Goal: Task Accomplishment & Management: Use online tool/utility

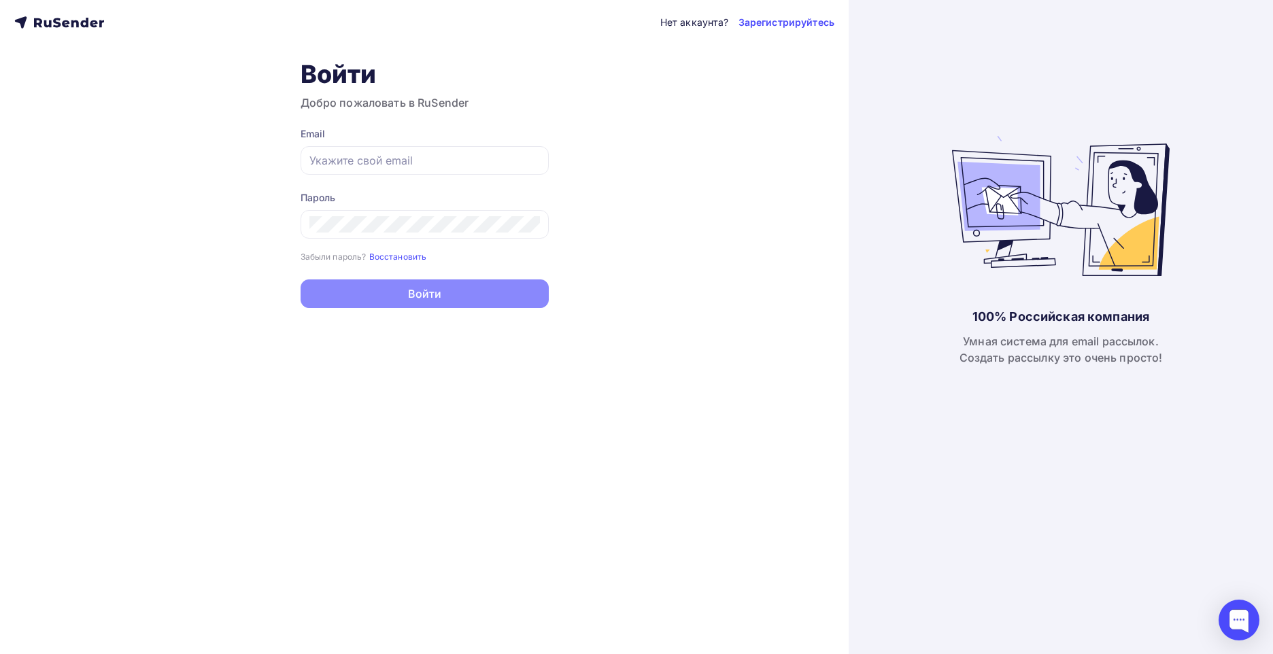
type input "[EMAIL_ADDRESS][DOMAIN_NAME]"
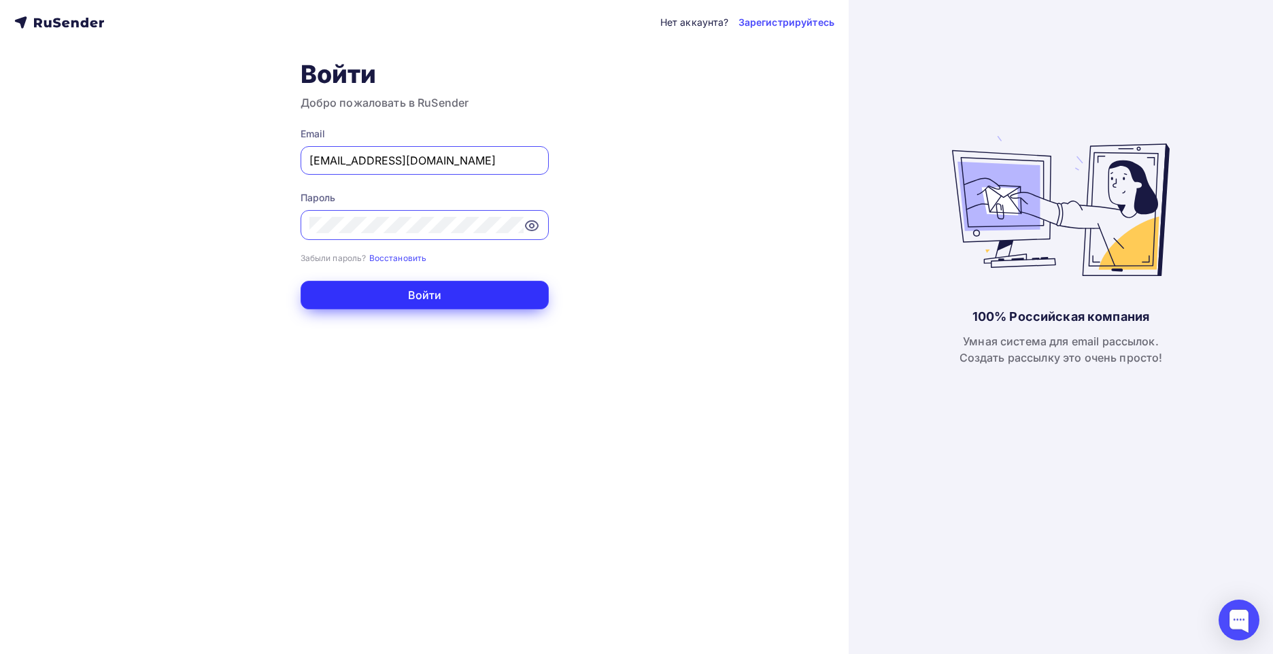
click at [439, 295] on button "Войти" at bounding box center [425, 295] width 248 height 29
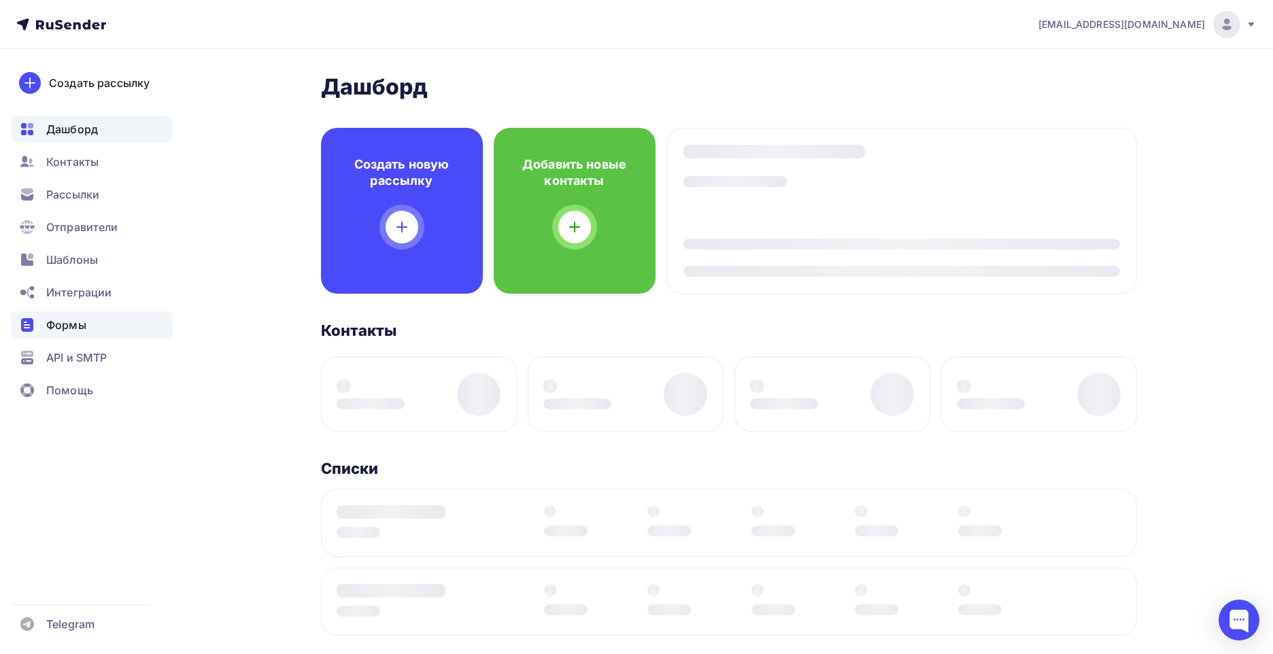
click at [84, 324] on span "Формы" at bounding box center [66, 325] width 40 height 16
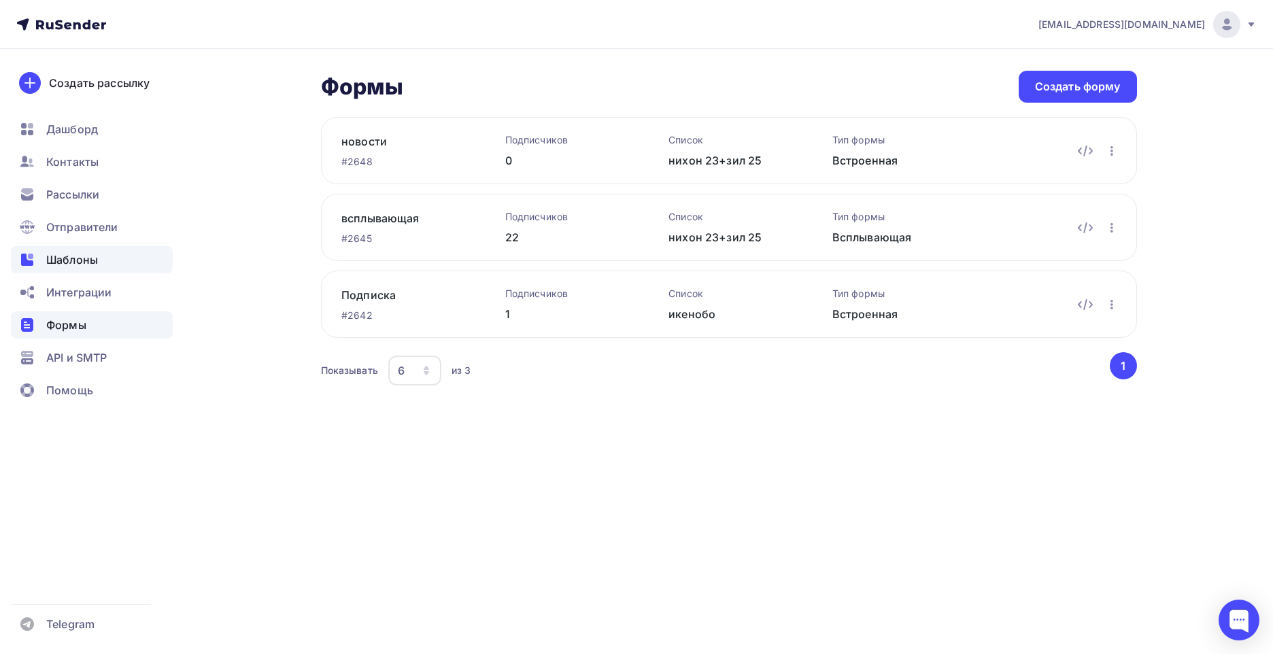
click at [95, 260] on span "Шаблоны" at bounding box center [72, 260] width 52 height 16
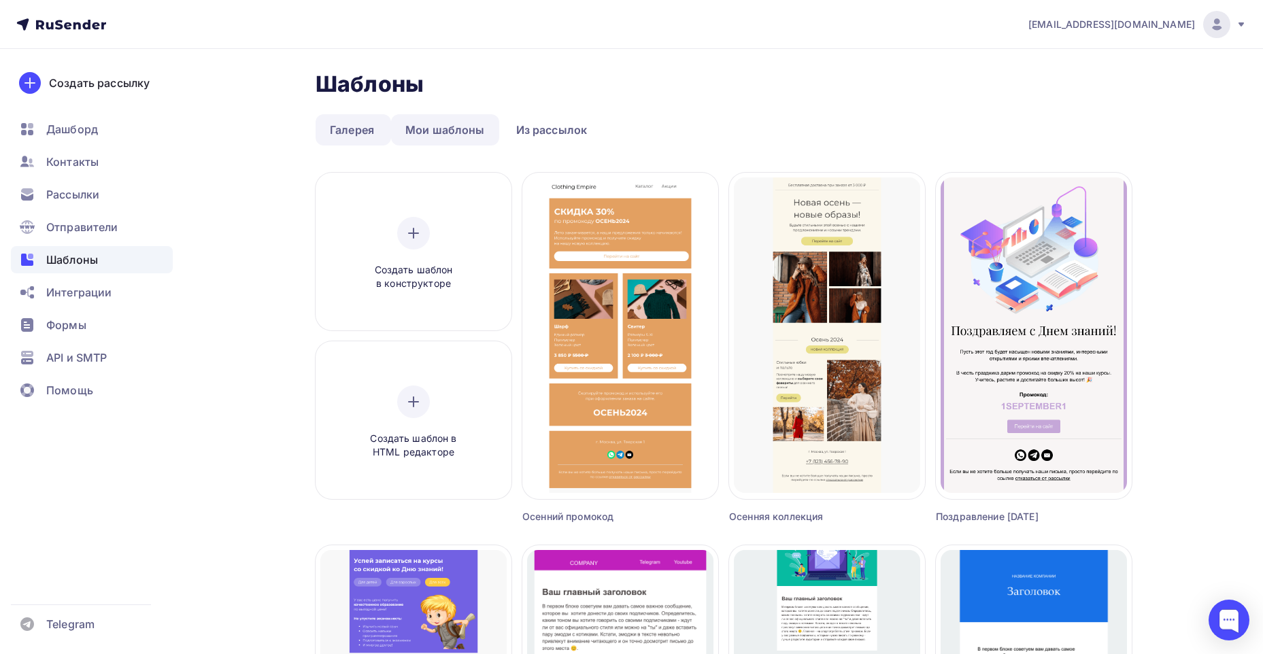
click at [433, 132] on link "Мои шаблоны" at bounding box center [445, 129] width 108 height 31
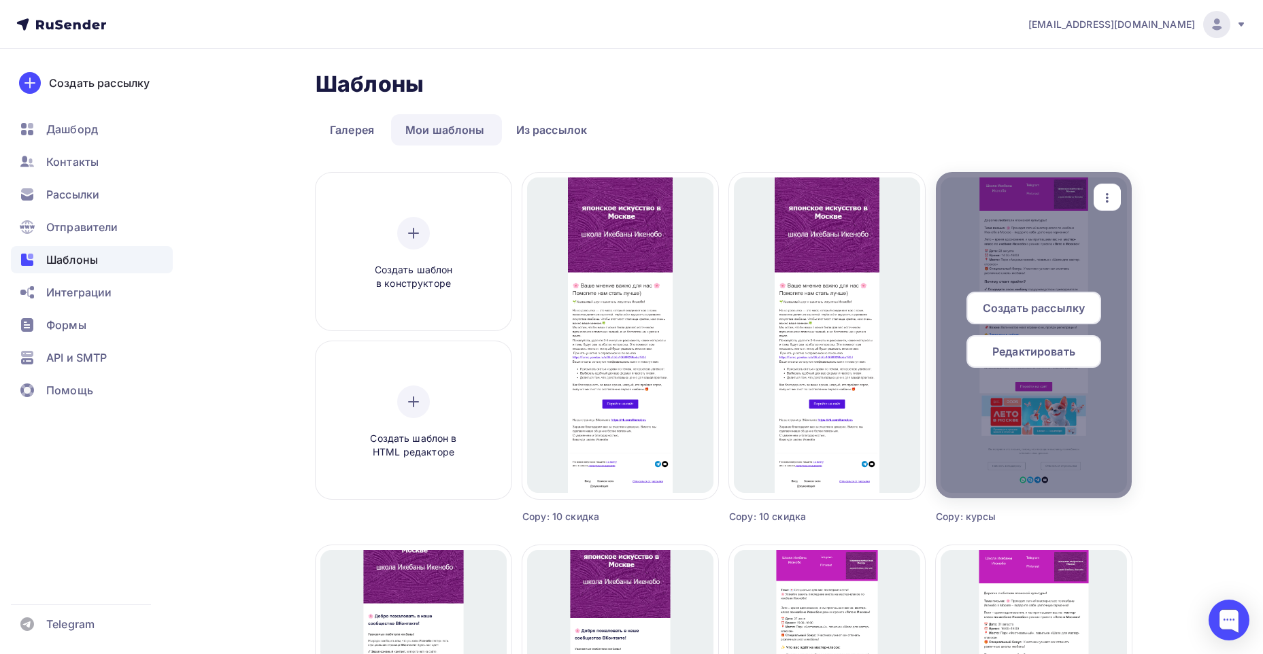
click at [1020, 351] on span "Редактировать" at bounding box center [1033, 351] width 83 height 16
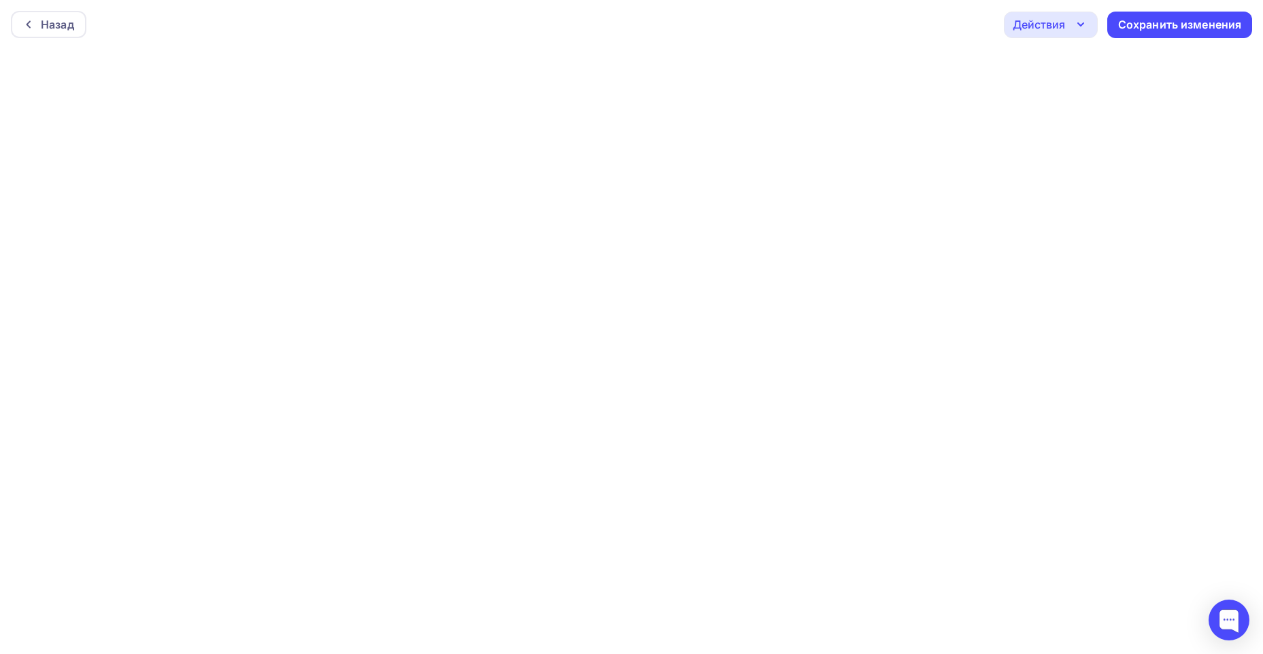
click at [1069, 20] on div "Действия" at bounding box center [1051, 25] width 94 height 27
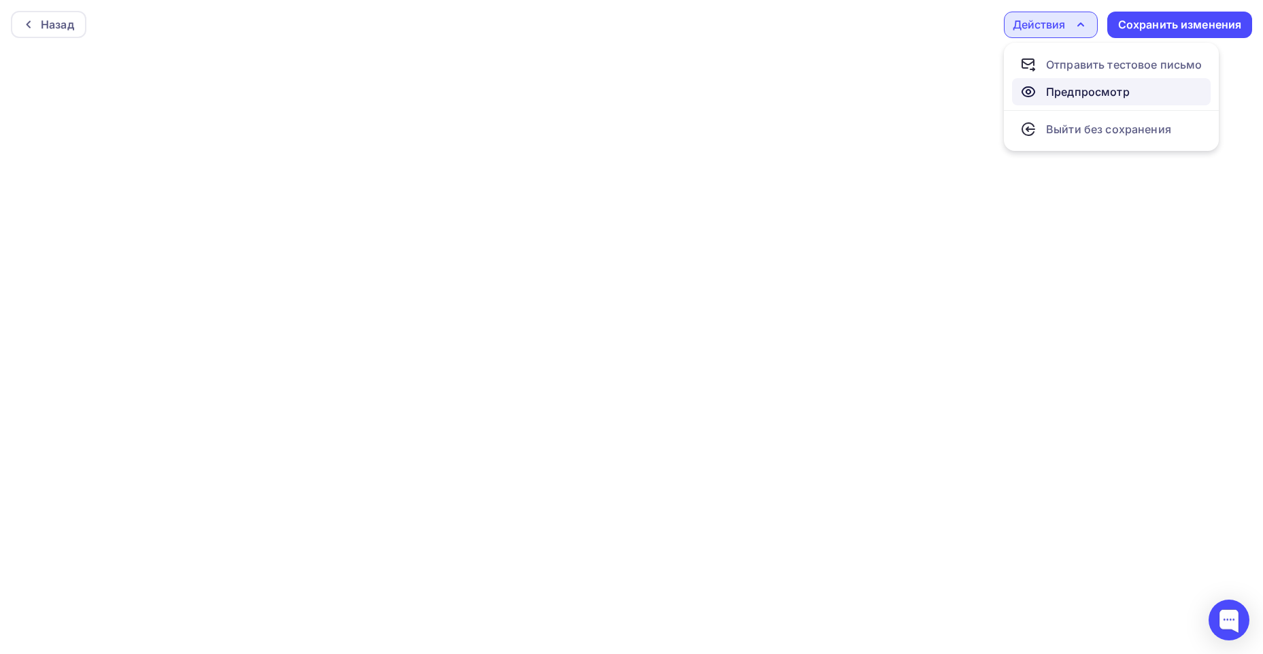
click at [1069, 90] on div "Предпросмотр" at bounding box center [1088, 92] width 84 height 16
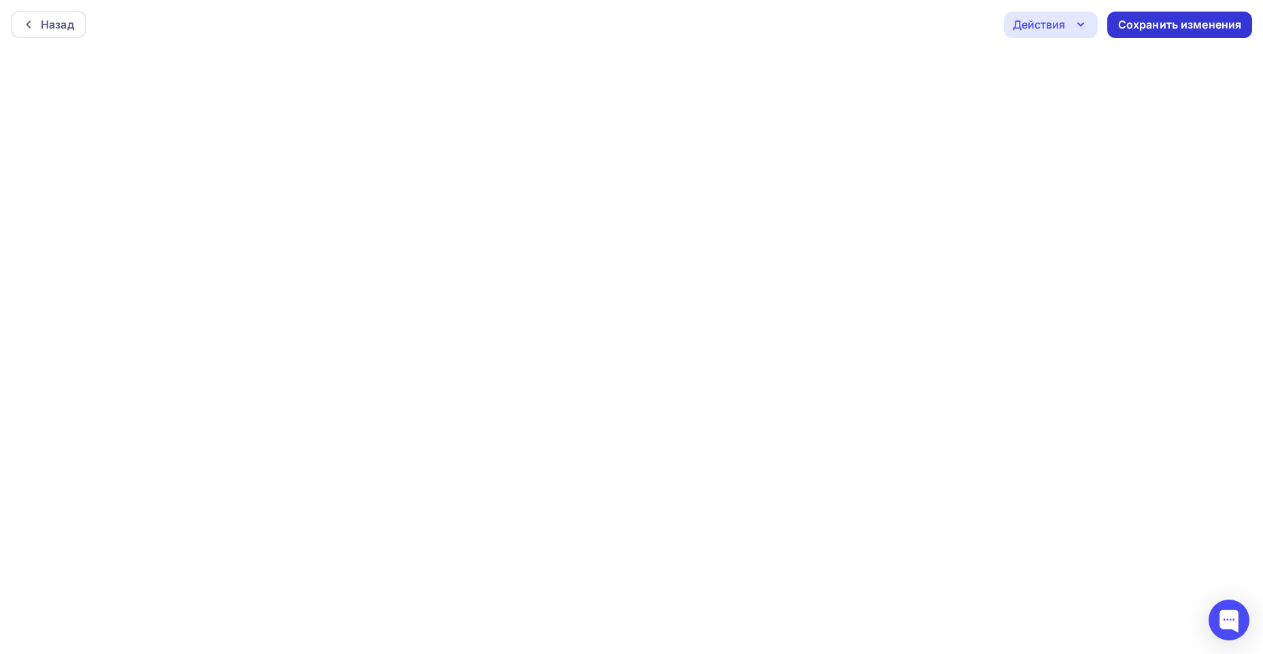
click at [1155, 26] on div "Сохранить изменения" at bounding box center [1180, 25] width 124 height 16
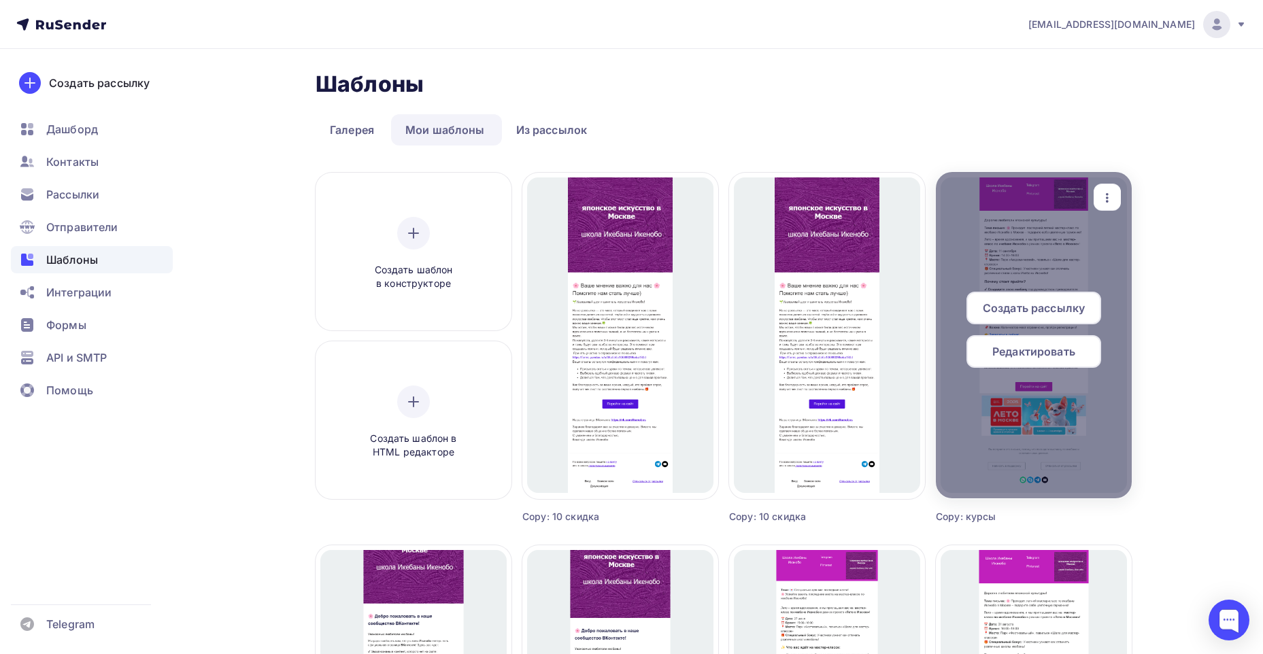
click at [1100, 194] on icon "button" at bounding box center [1107, 198] width 16 height 16
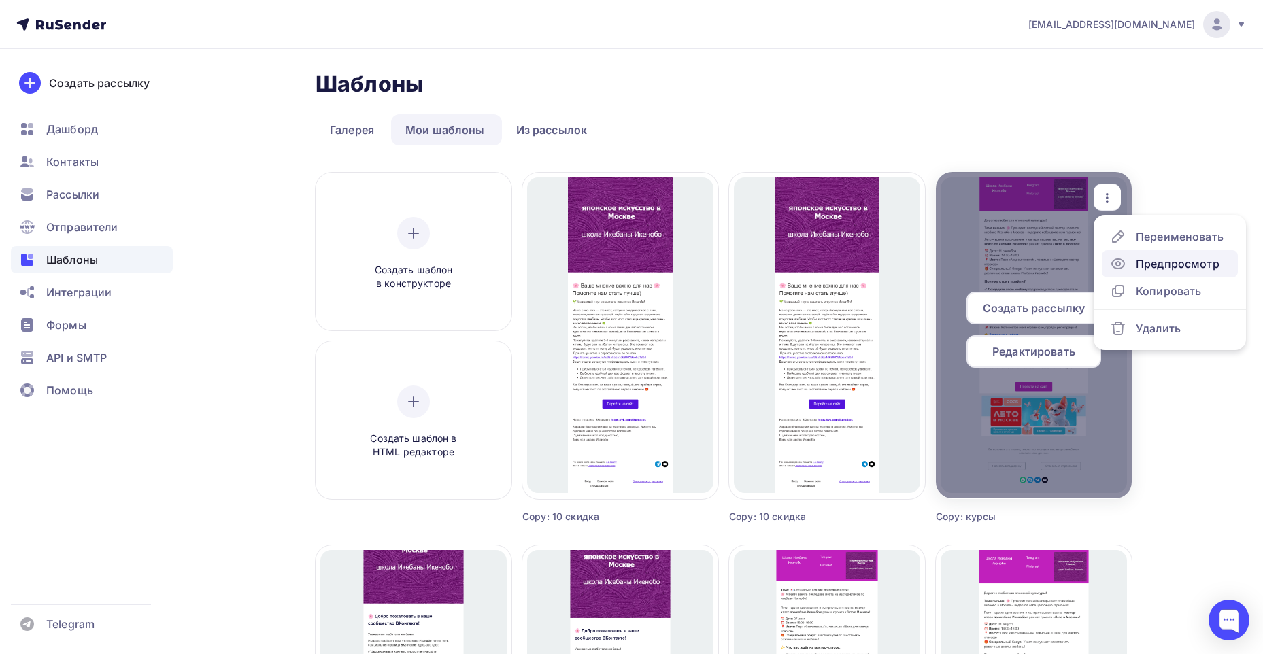
click at [1136, 264] on div "Предпросмотр" at bounding box center [1178, 264] width 84 height 16
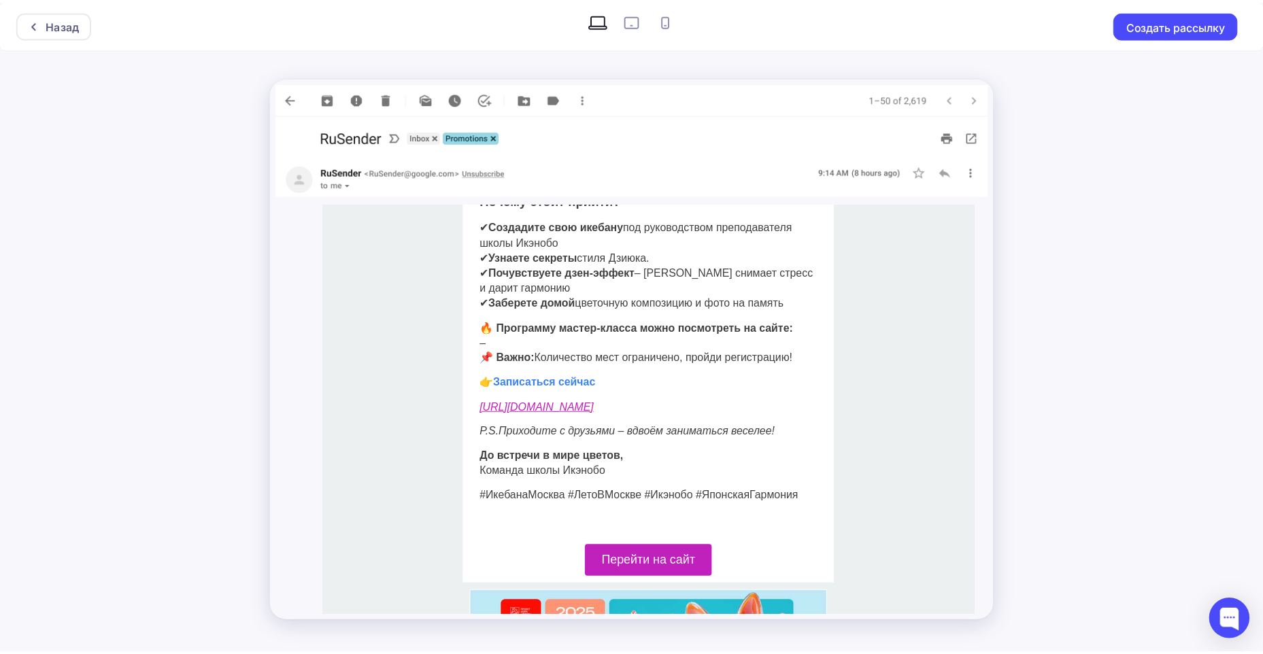
scroll to position [476, 0]
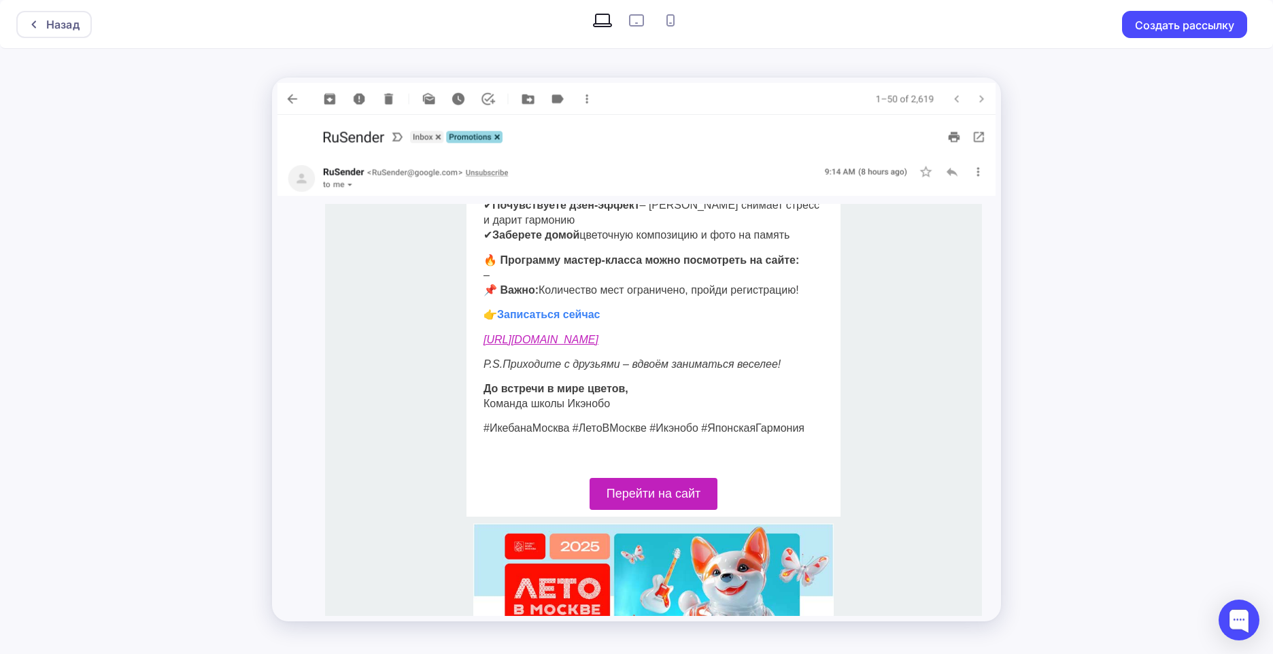
click at [592, 334] on link "[URL][DOMAIN_NAME]" at bounding box center [540, 340] width 115 height 12
click at [1211, 19] on button "Создать рассылку" at bounding box center [1184, 24] width 125 height 27
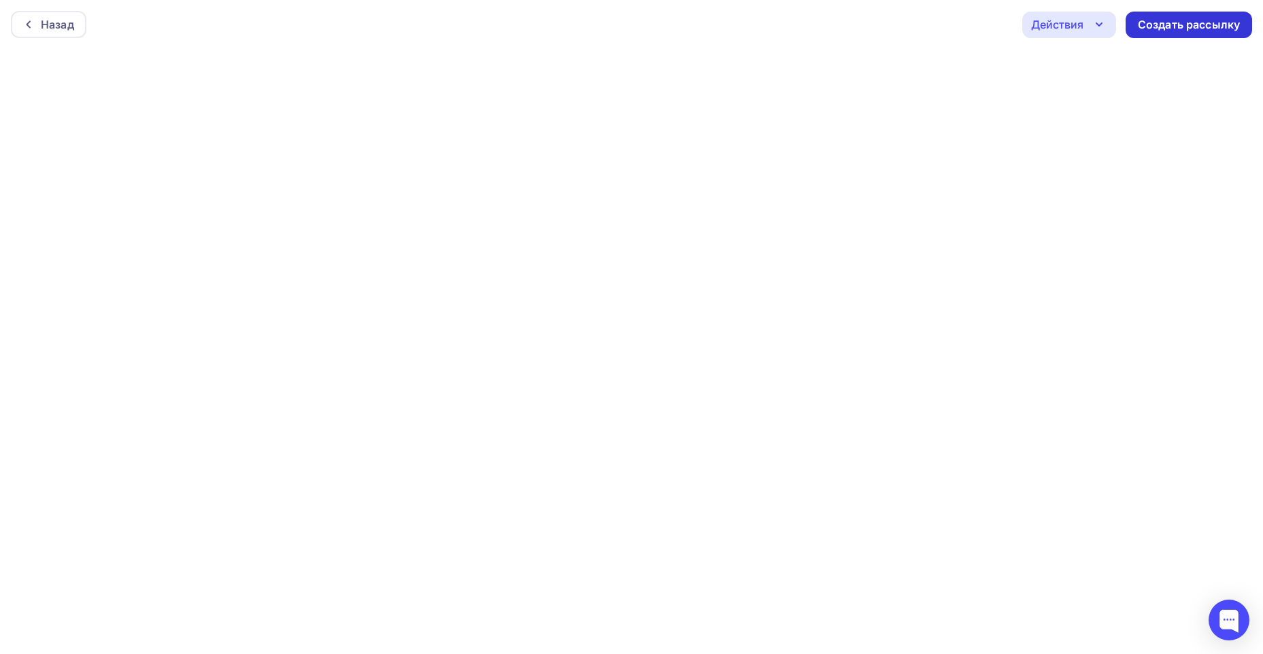
click at [1168, 29] on div "Создать рассылку" at bounding box center [1189, 25] width 102 height 16
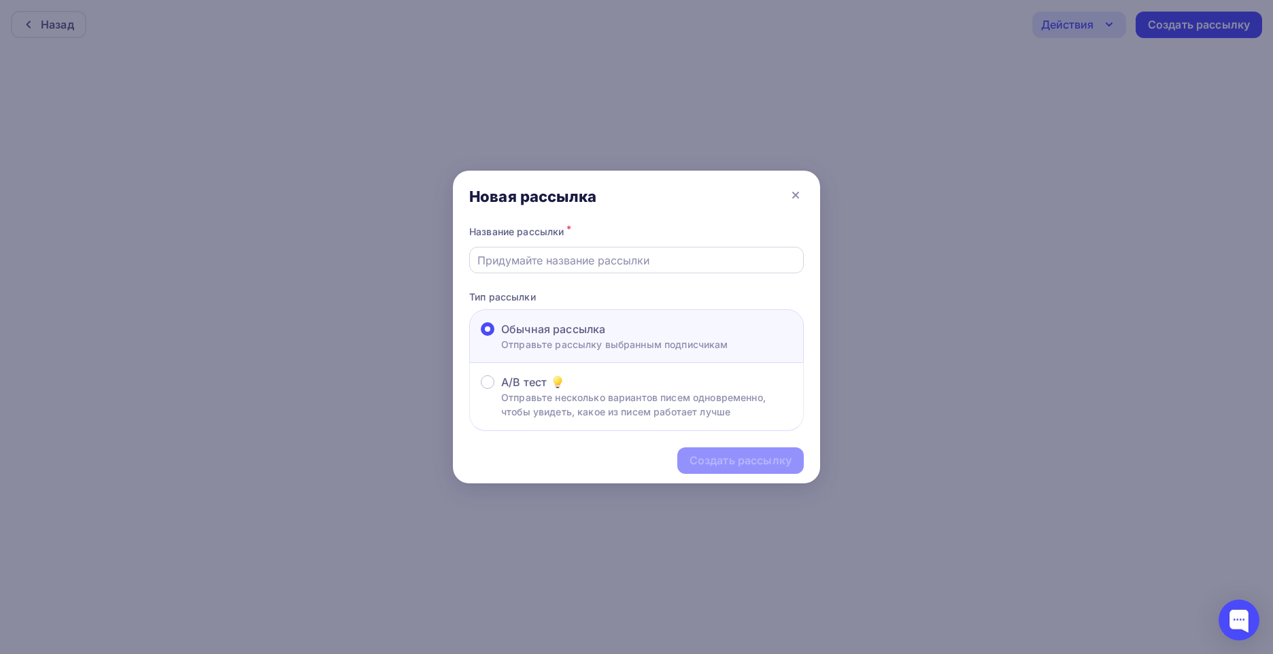
click at [653, 264] on input "text" at bounding box center [636, 260] width 319 height 16
type input "Последний летний МК"
click at [748, 463] on div "Создать рассылку" at bounding box center [740, 461] width 102 height 16
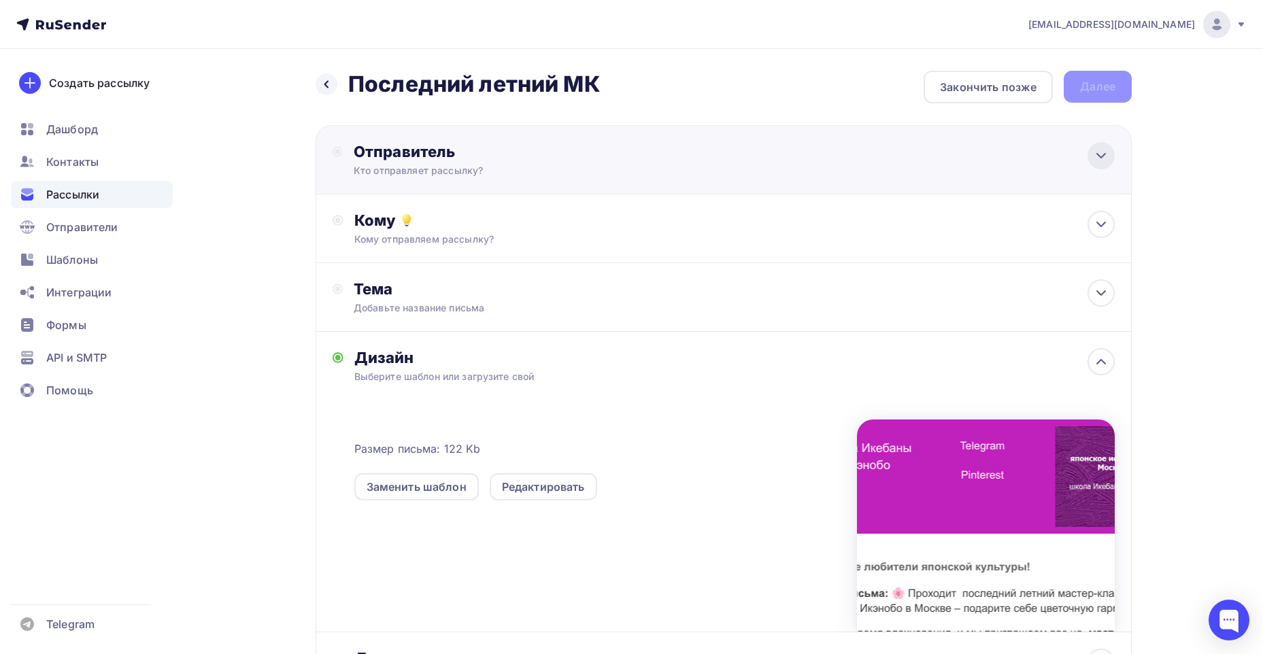
click at [1092, 153] on div at bounding box center [1100, 155] width 27 height 27
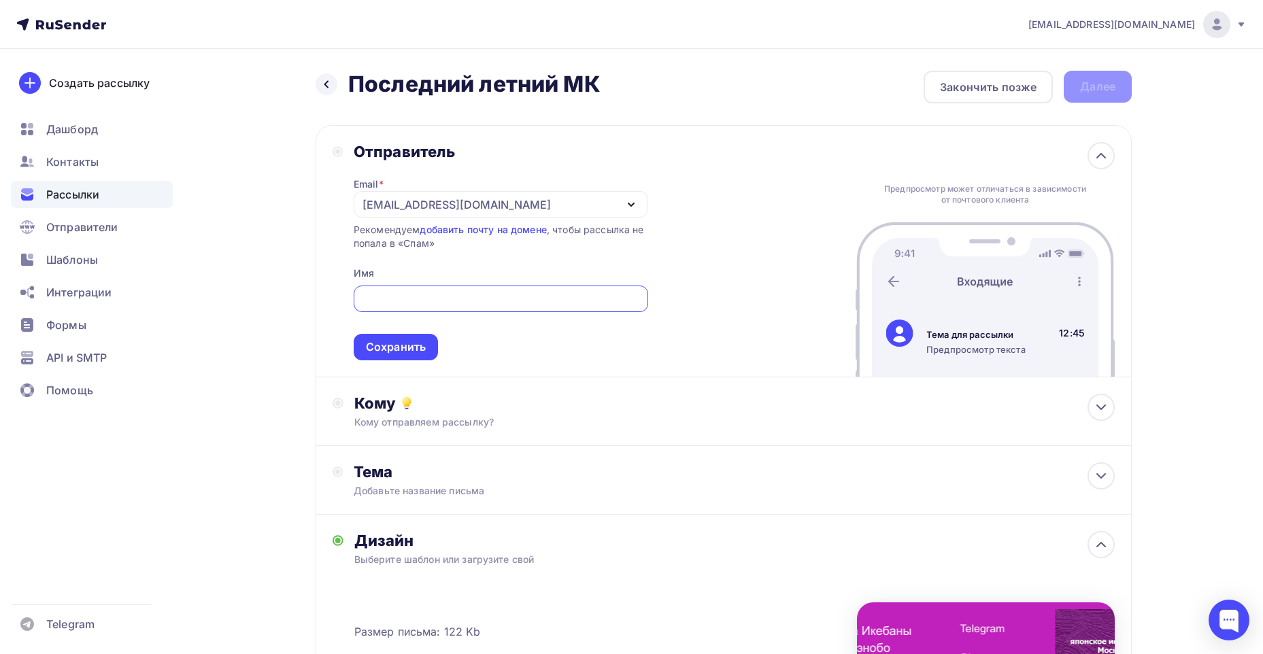
click at [521, 204] on div "[EMAIL_ADDRESS][DOMAIN_NAME]" at bounding box center [501, 204] width 294 height 27
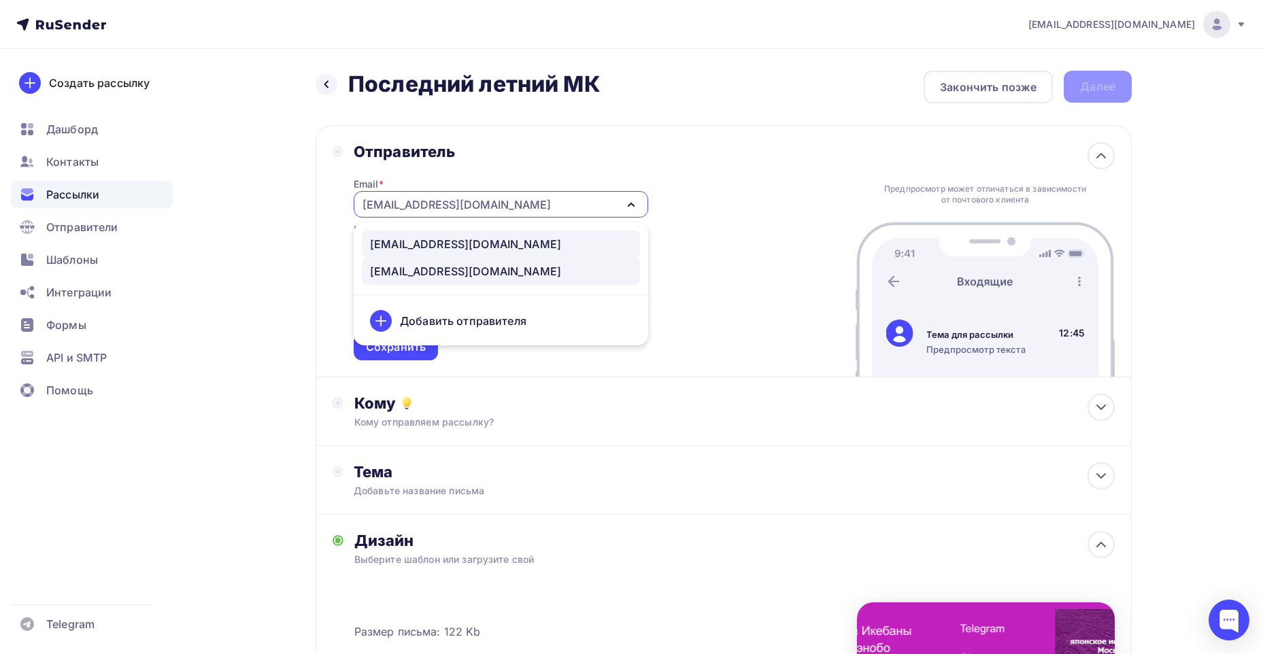
click at [472, 244] on div "[EMAIL_ADDRESS][DOMAIN_NAME]" at bounding box center [465, 244] width 191 height 16
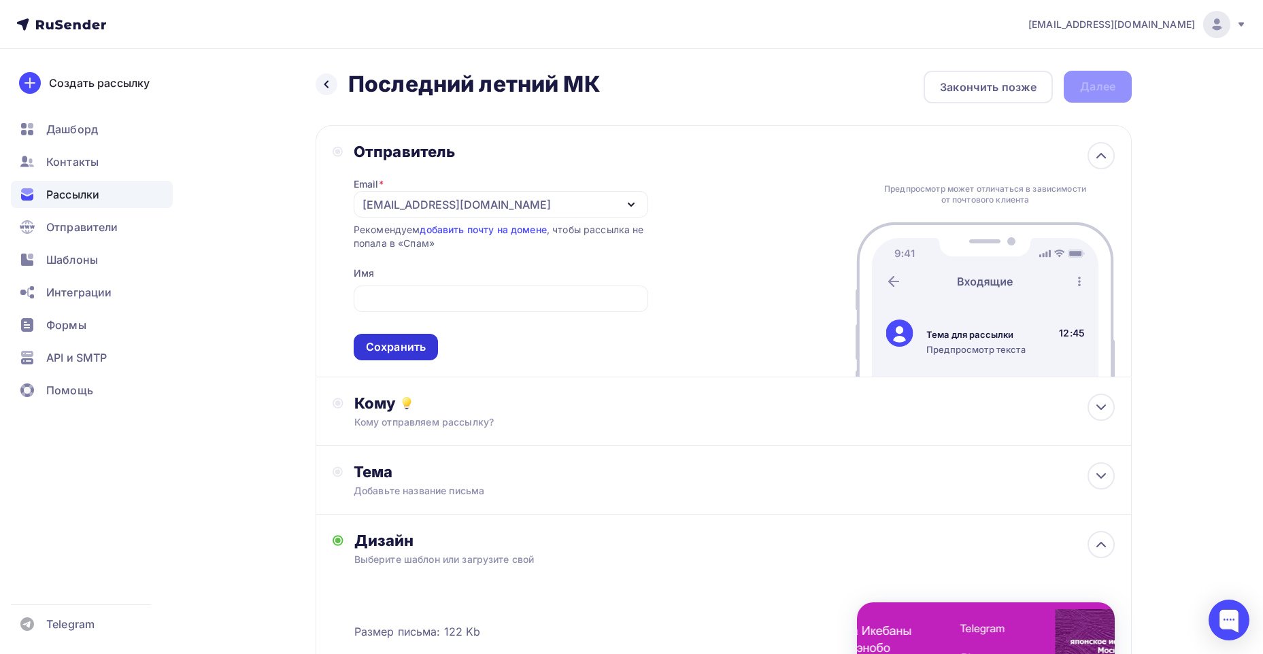
click at [418, 341] on div "Сохранить" at bounding box center [396, 347] width 60 height 16
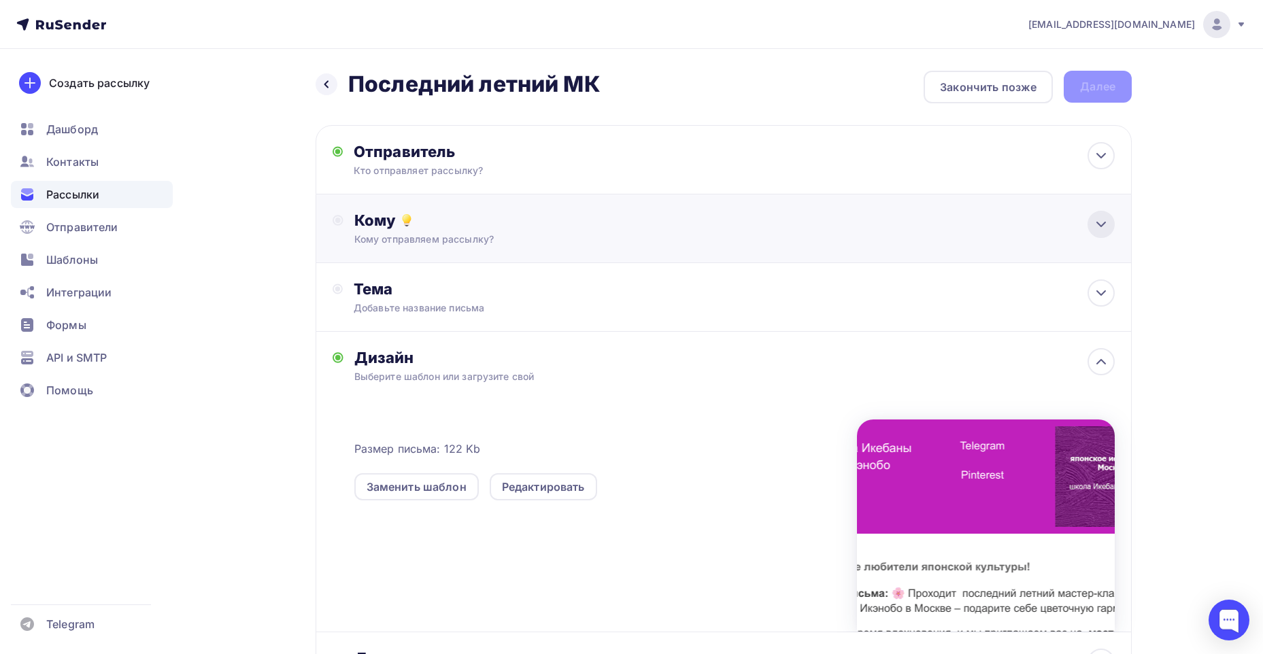
click at [1095, 224] on icon at bounding box center [1101, 224] width 16 height 16
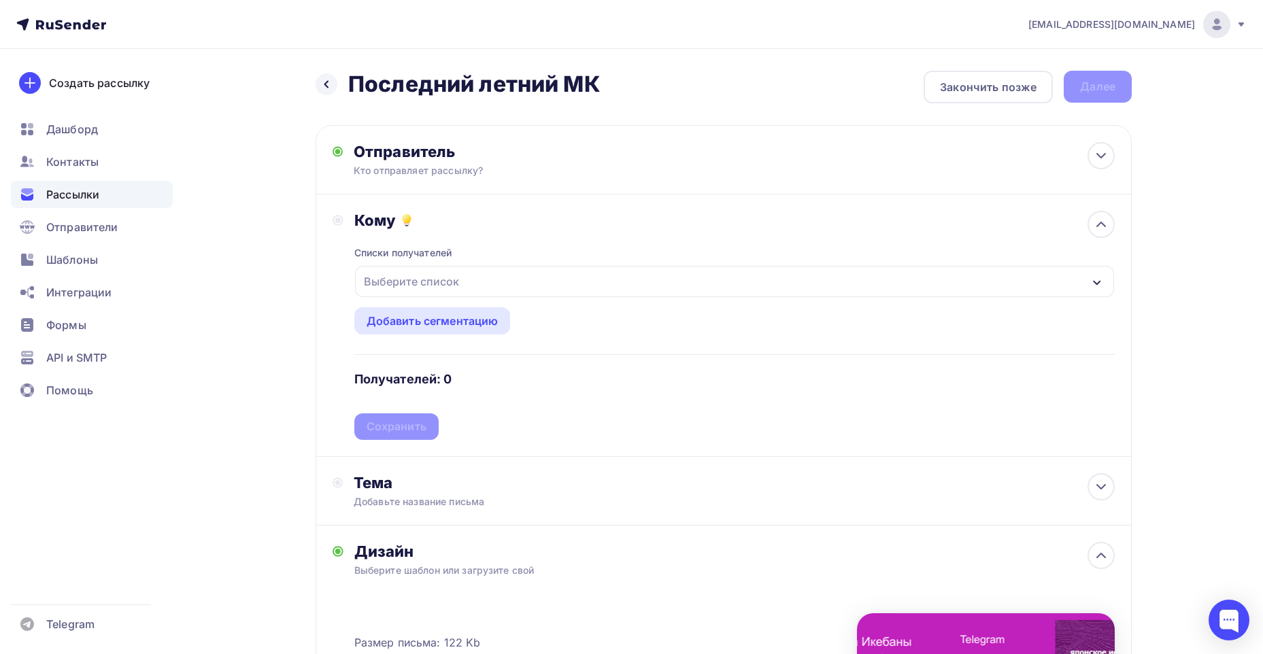
click at [409, 280] on div "Выберите список" at bounding box center [411, 281] width 106 height 24
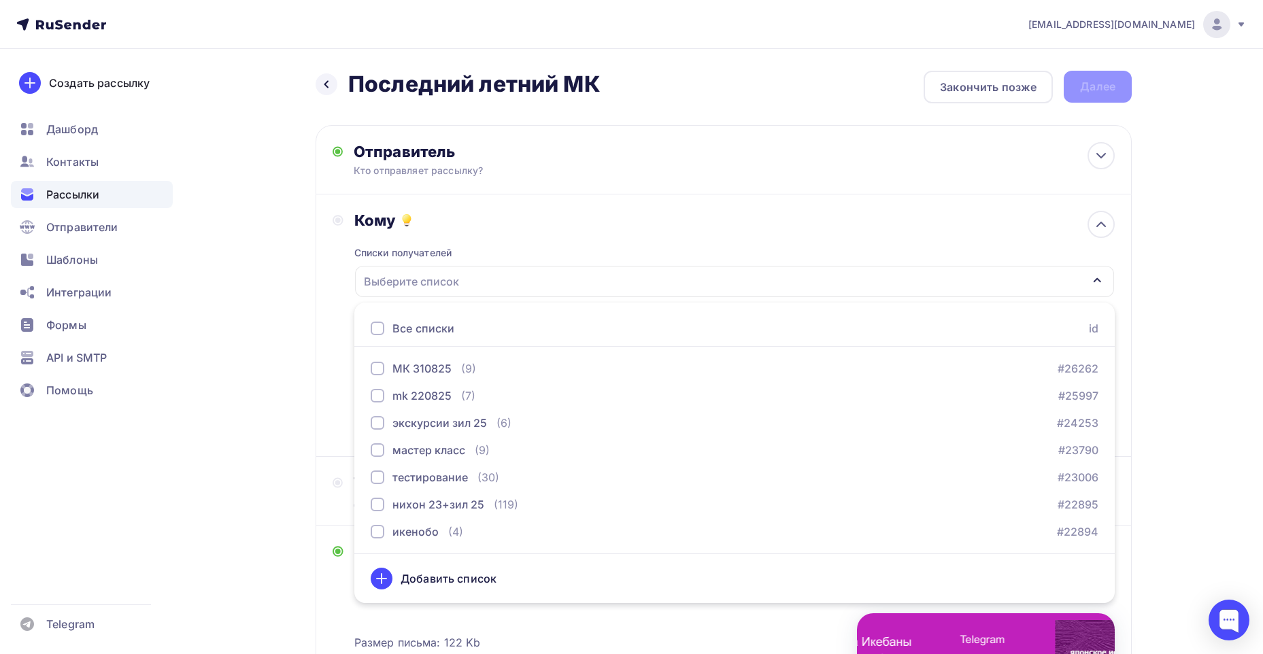
click at [378, 324] on div at bounding box center [378, 329] width 14 height 14
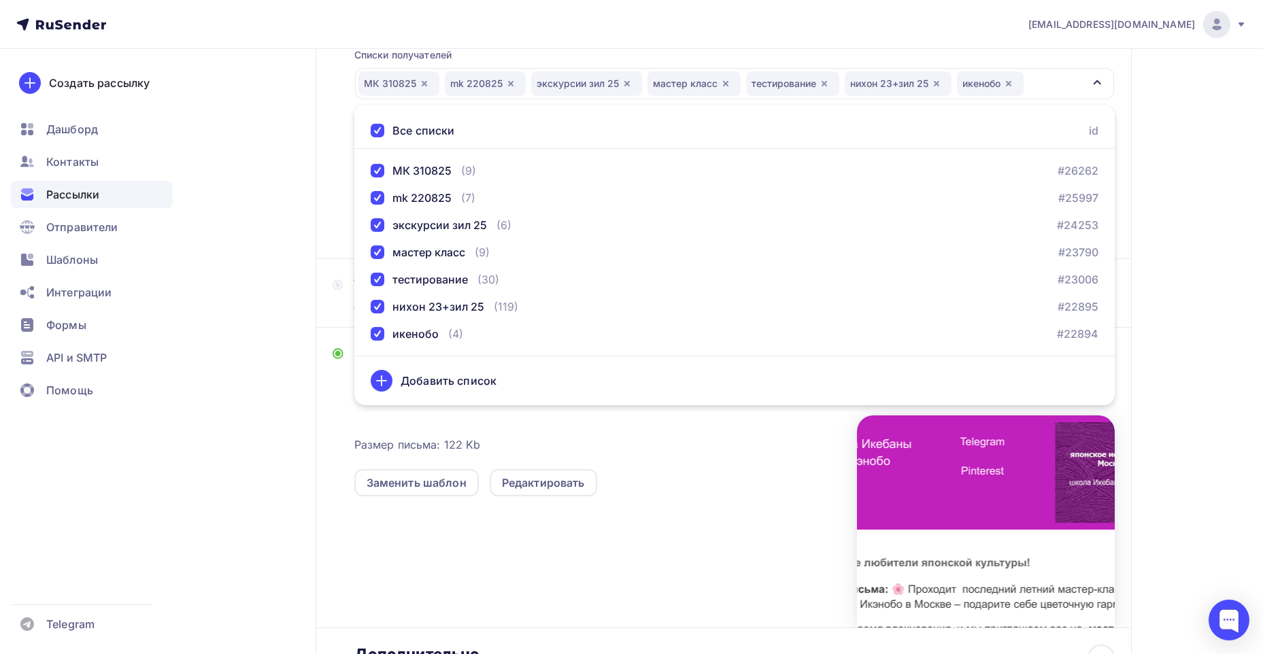
scroll to position [192, 0]
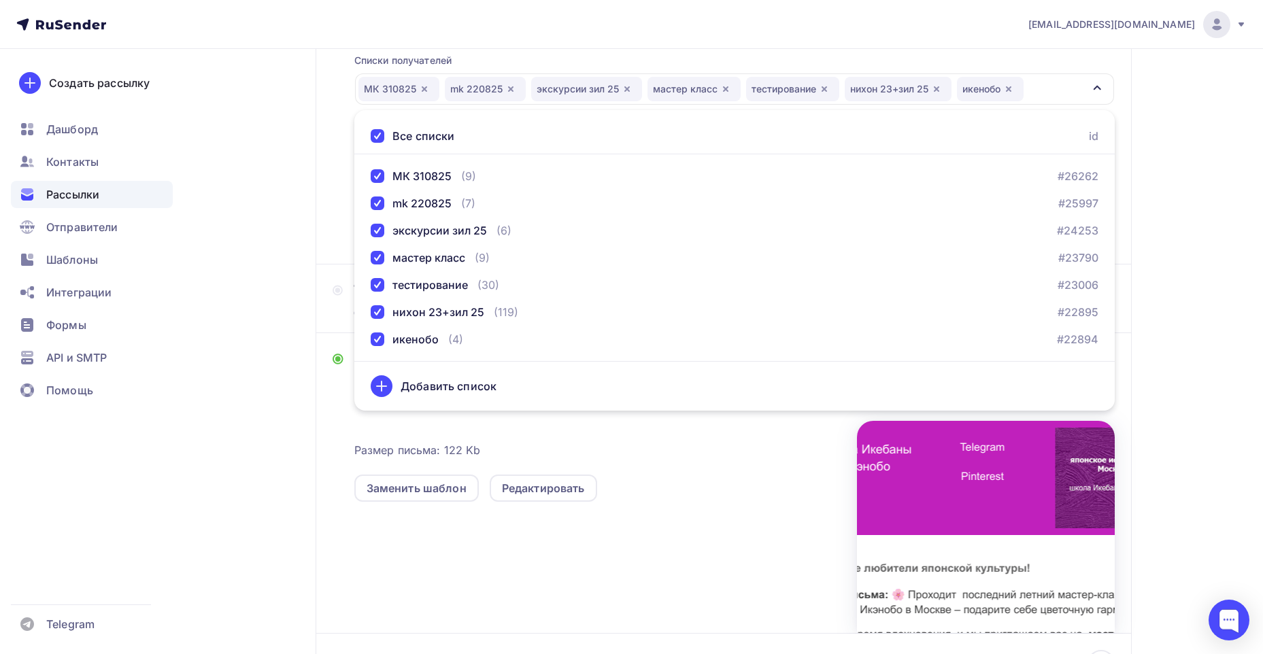
click at [1190, 269] on div "[EMAIL_ADDRESS][DOMAIN_NAME] Аккаунт Тарифы Выйти Создать рассылку [GEOGRAPHIC_…" at bounding box center [631, 299] width 1263 height 983
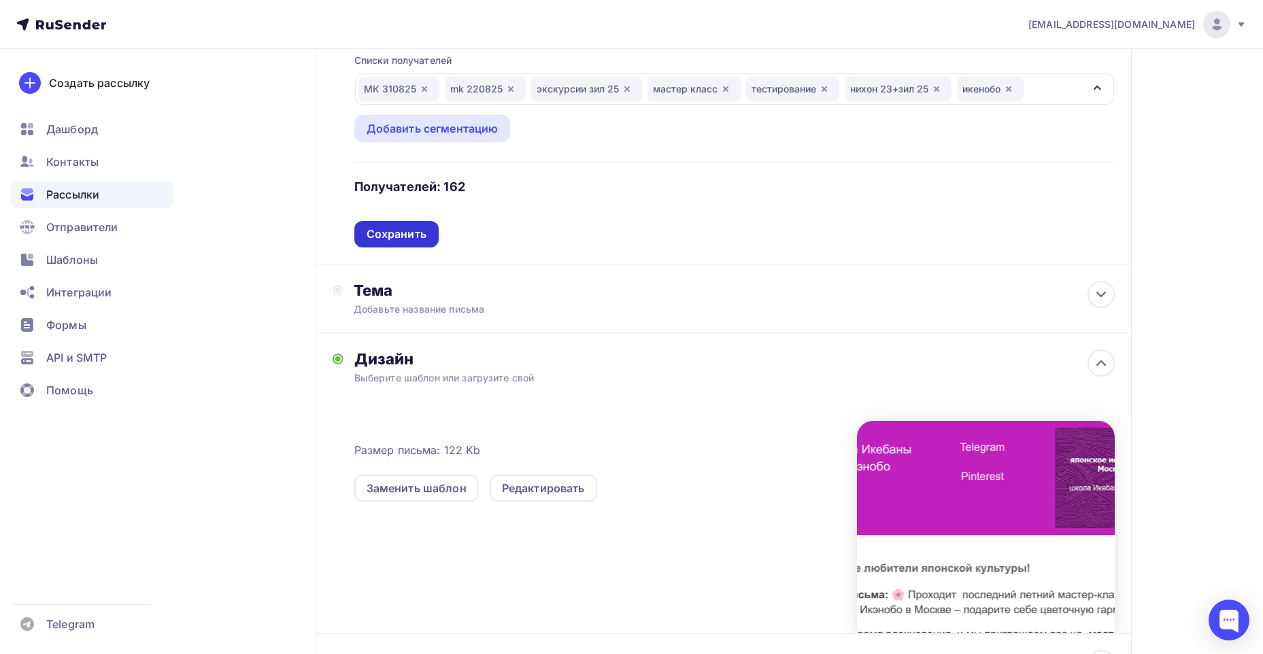
click at [411, 226] on div "Сохранить" at bounding box center [396, 234] width 84 height 27
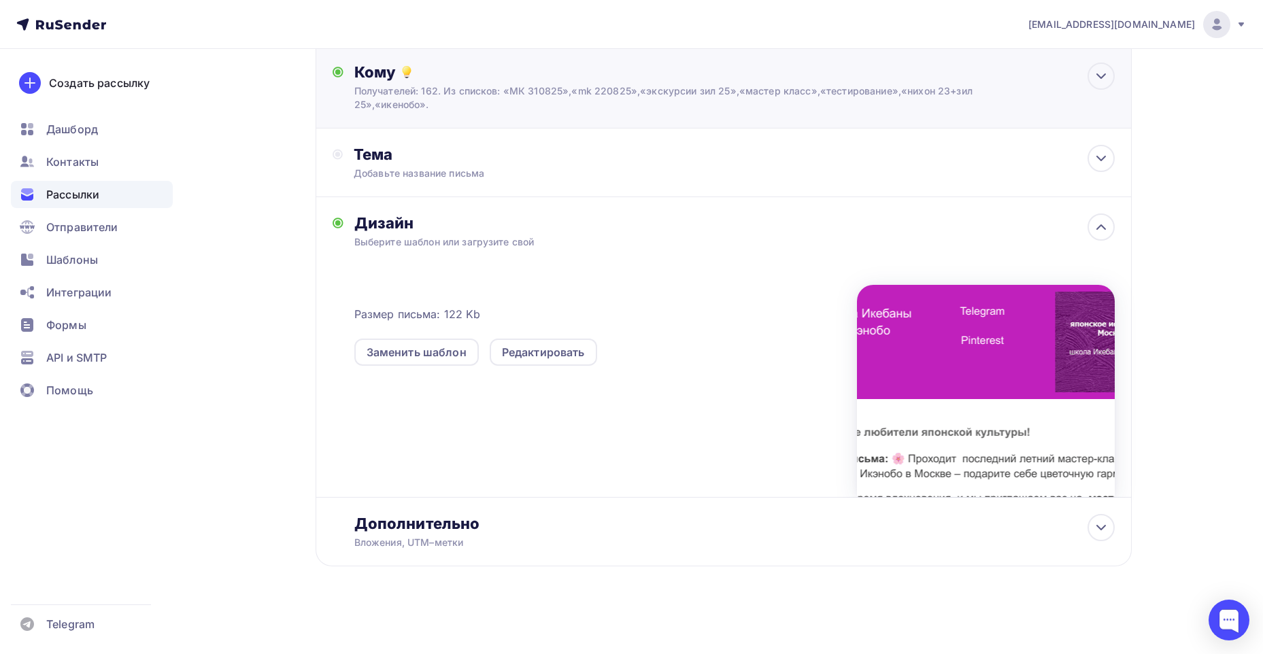
scroll to position [148, 0]
click at [1094, 158] on icon at bounding box center [1101, 158] width 16 height 16
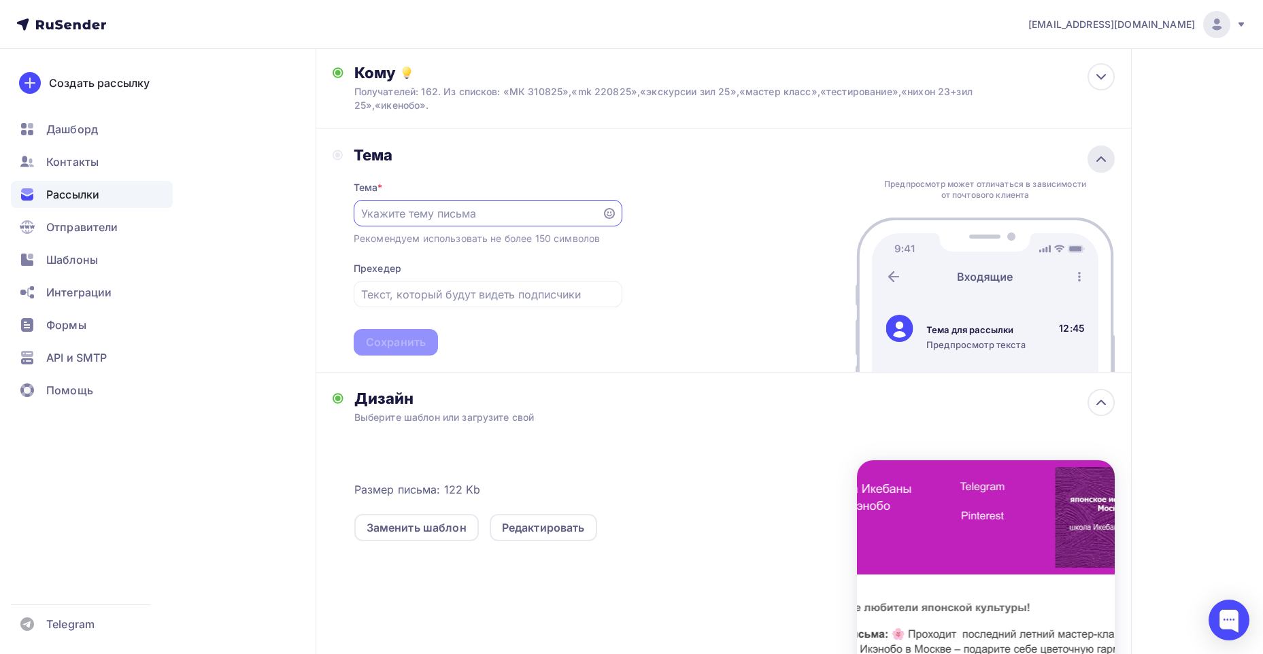
scroll to position [0, 0]
type input "Последний летний мастер-класс"
click at [370, 294] on input "text" at bounding box center [487, 294] width 253 height 16
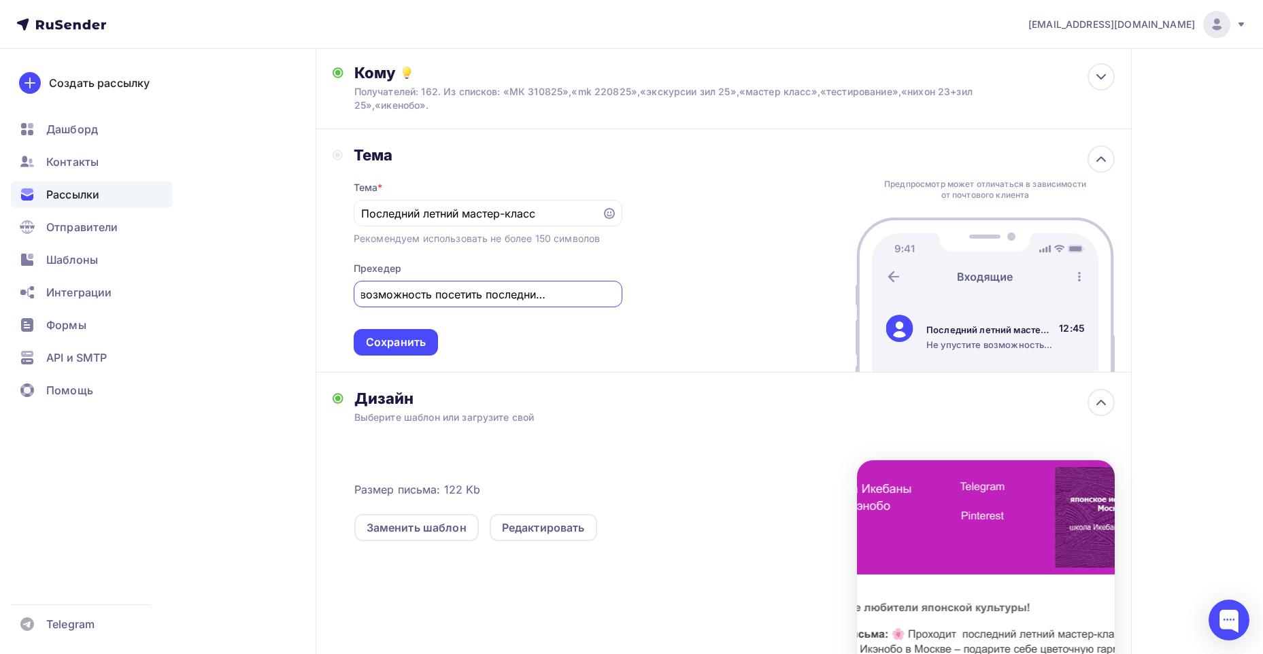
scroll to position [0, 75]
type input "Не упустите возможность посетить последний мастер класс"
click at [605, 215] on icon at bounding box center [609, 213] width 11 height 11
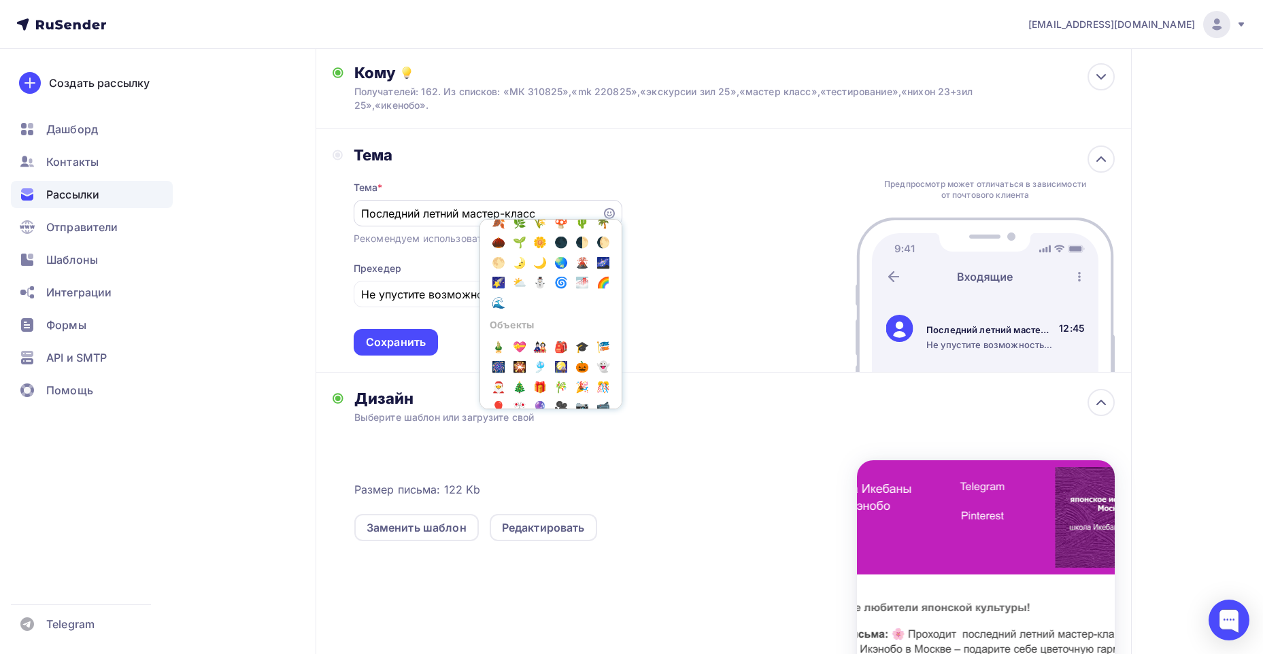
scroll to position [884, 0]
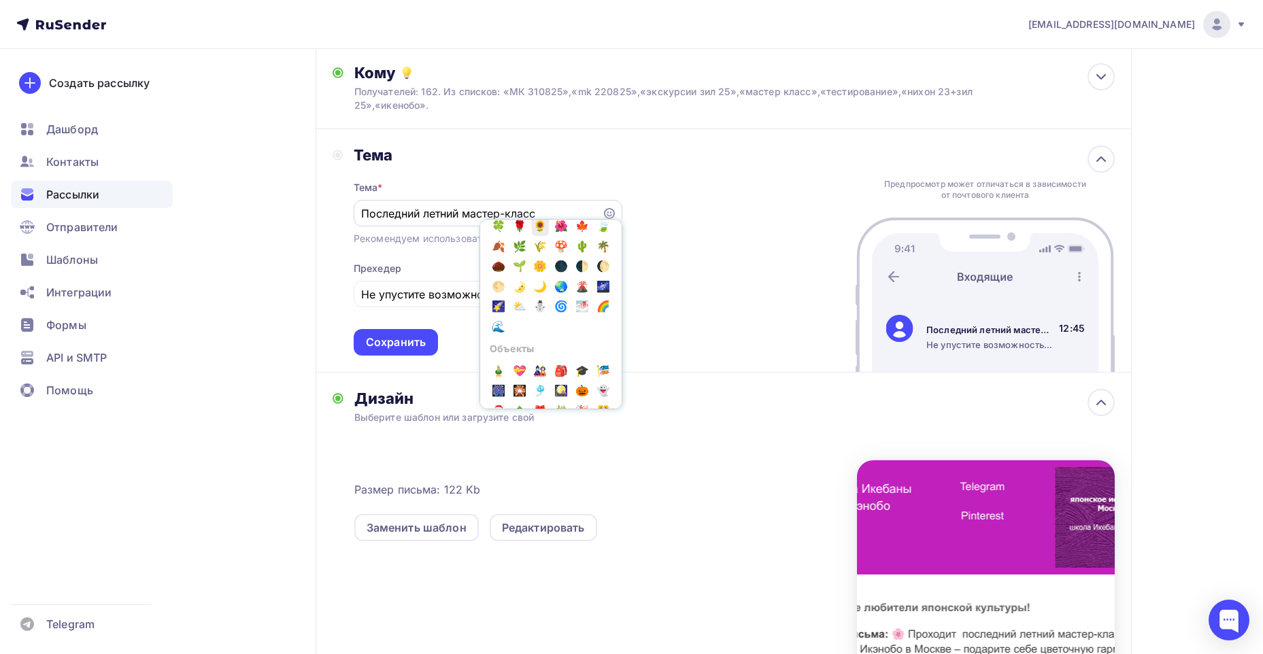
click at [532, 236] on span "🌻" at bounding box center [541, 226] width 18 height 20
type input "Последний летний мастер-класс🌻"
click at [685, 276] on div "Тема Тема * Последний летний мастер-класс🌻 Популярное 👍 👎 😭 😕 😐 😊 😍 Эмоции 😄 😃 …" at bounding box center [724, 250] width 816 height 243
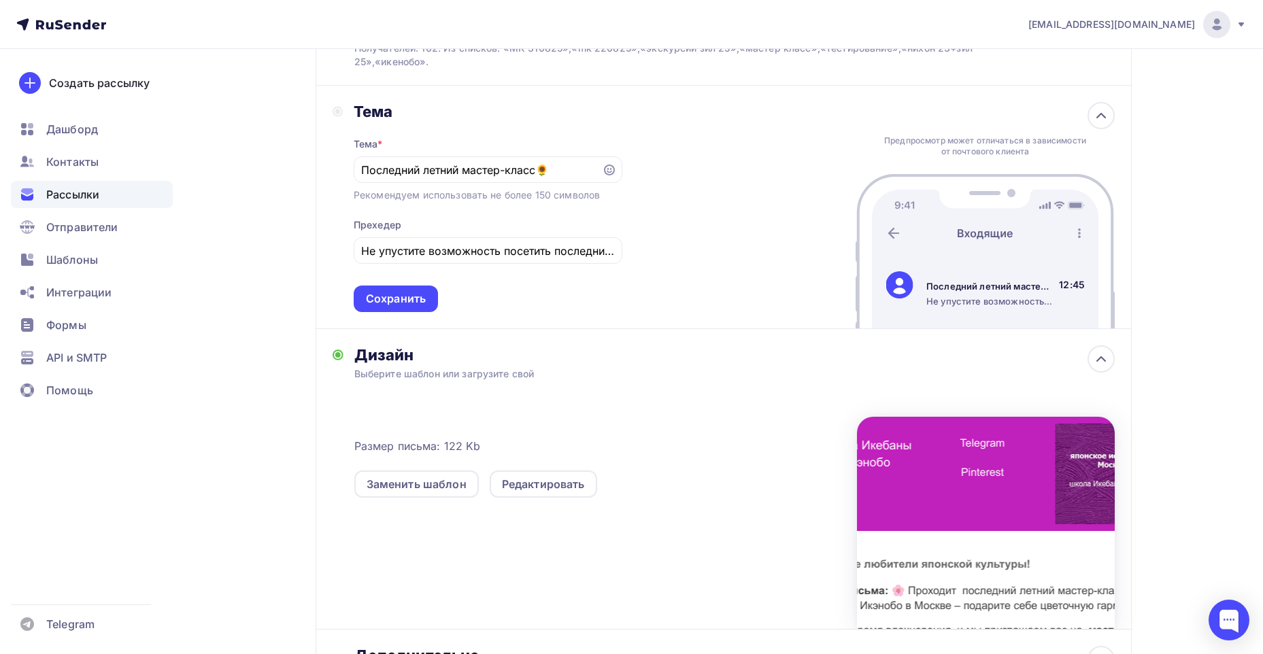
scroll to position [216, 0]
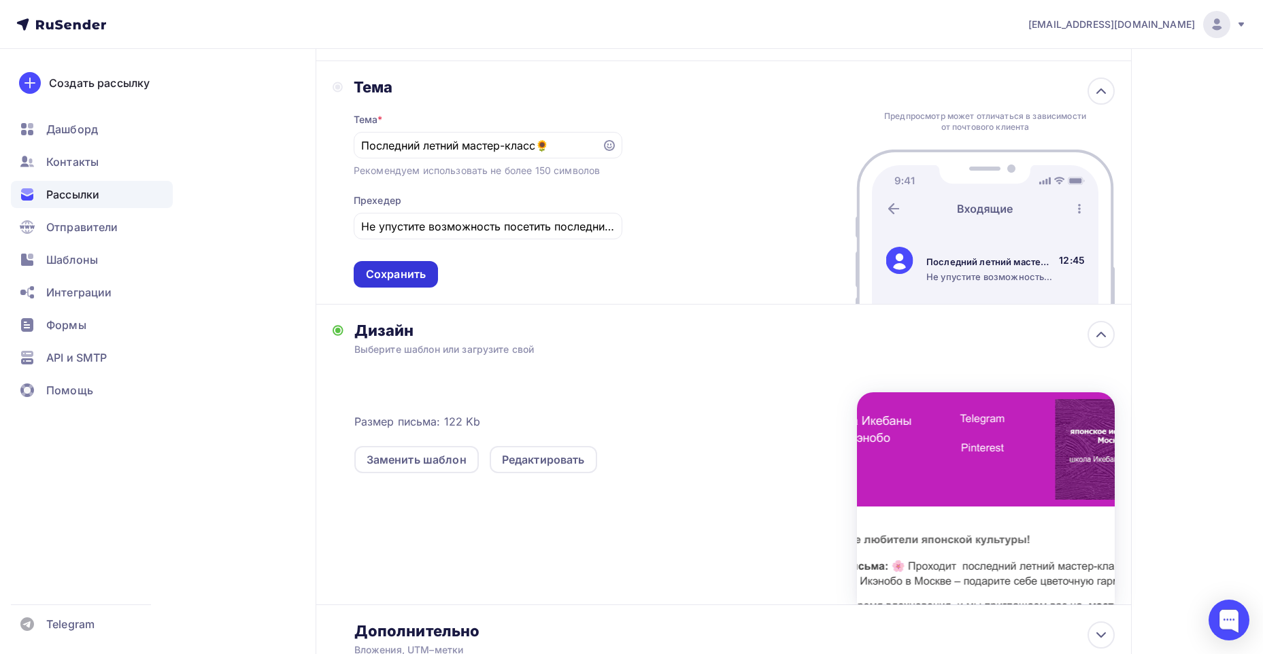
click at [398, 273] on div "Сохранить" at bounding box center [396, 275] width 60 height 16
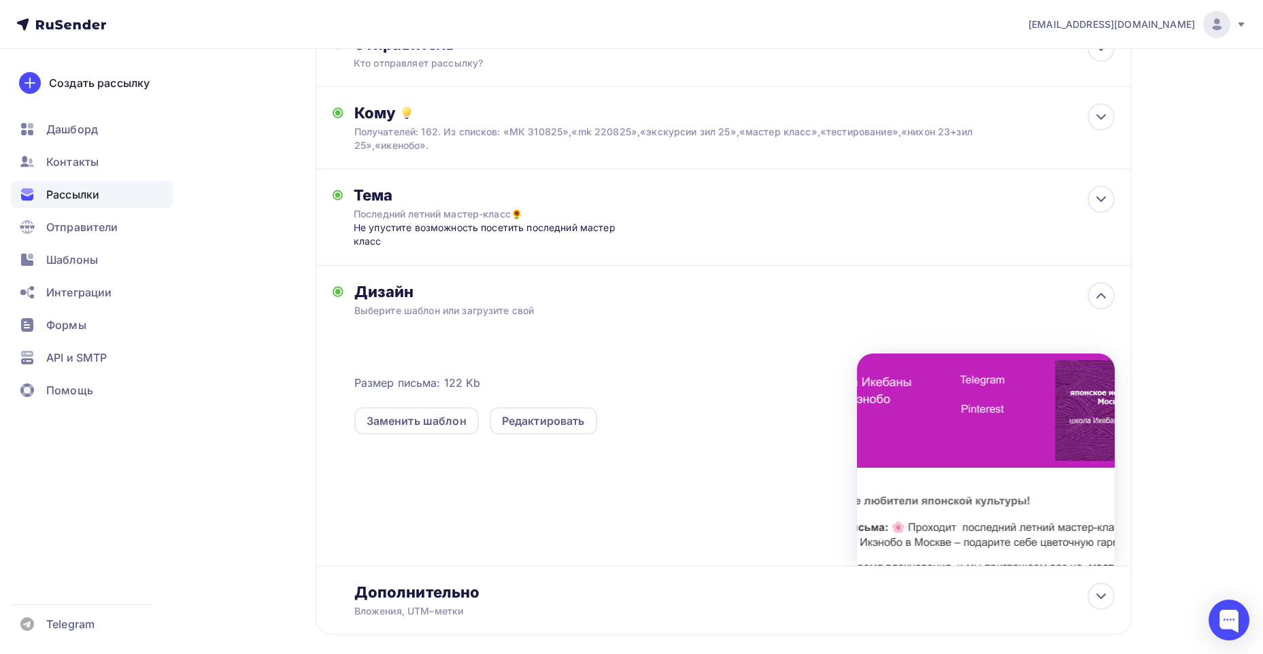
scroll to position [0, 0]
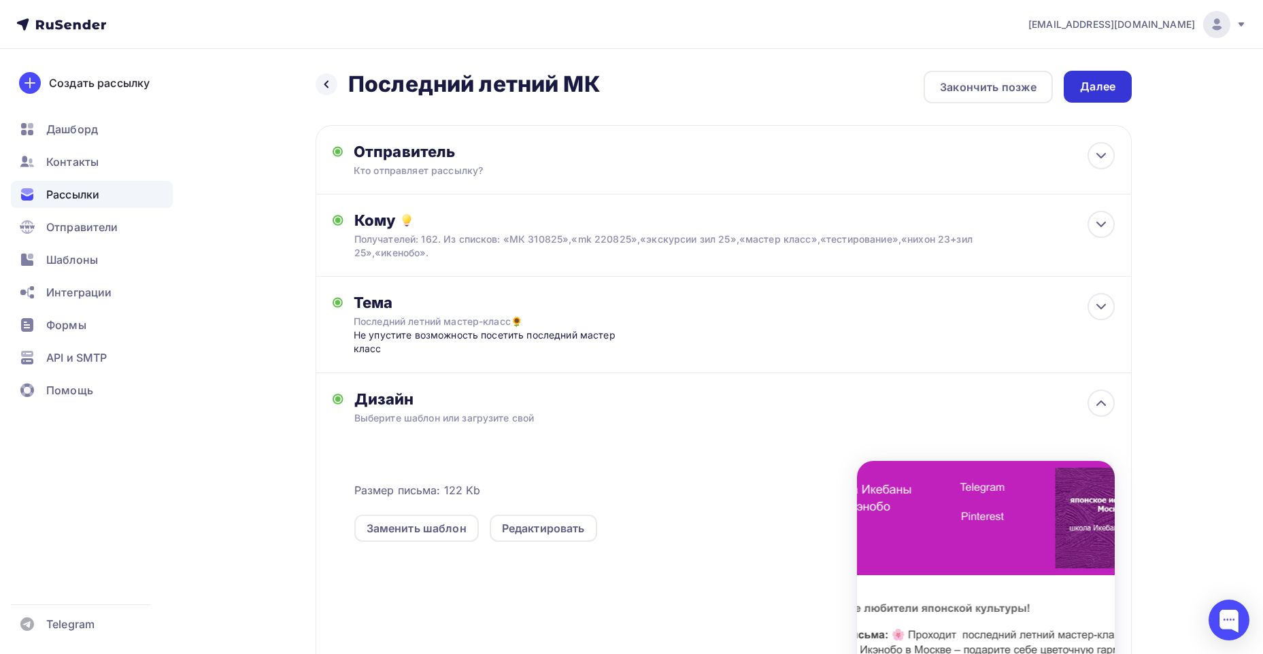
click at [1100, 86] on div "Далее" at bounding box center [1097, 87] width 35 height 16
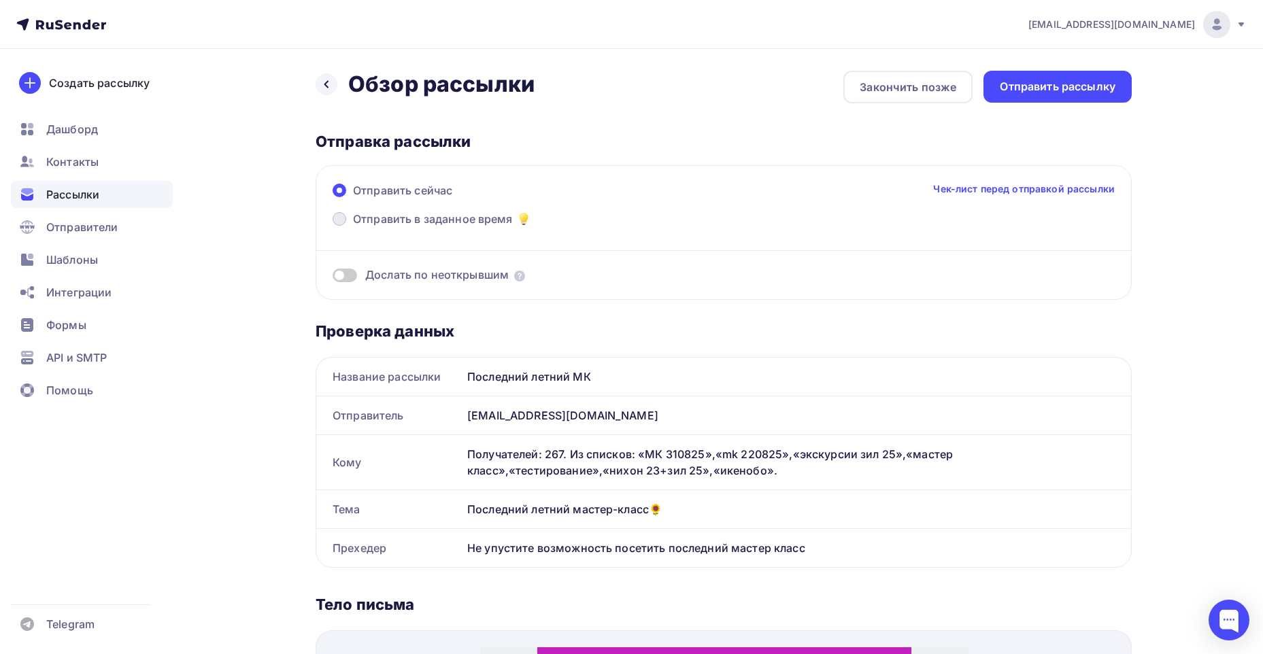
click at [478, 218] on span "Отправить в заданное время" at bounding box center [433, 219] width 160 height 16
click at [353, 227] on input "Отправить в заданное время" at bounding box center [353, 227] width 0 height 0
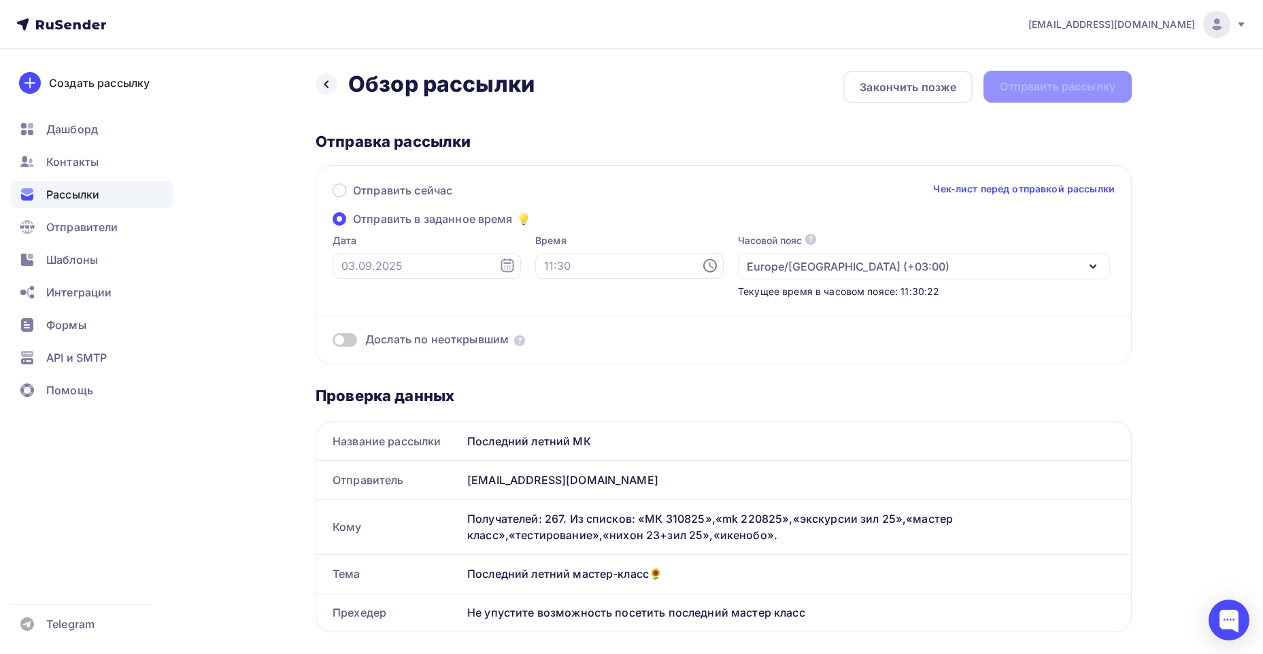
click at [499, 265] on icon at bounding box center [507, 266] width 16 height 16
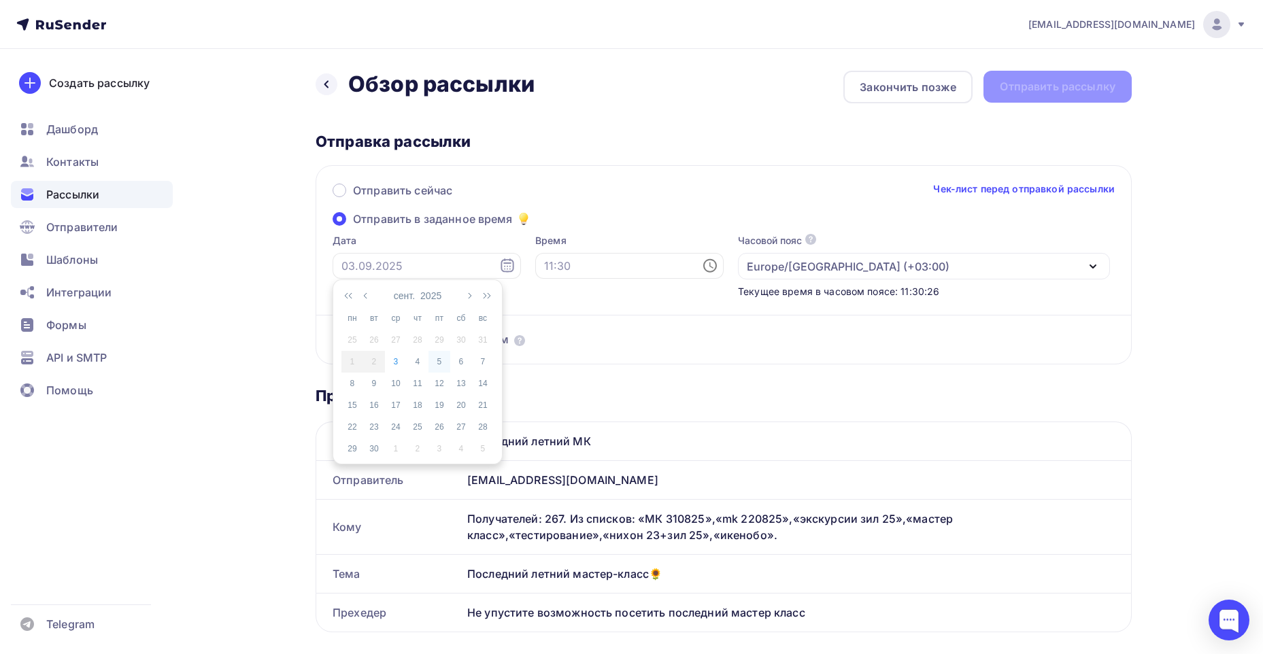
click at [439, 362] on div "5" at bounding box center [439, 362] width 22 height 12
type input "[DATE]"
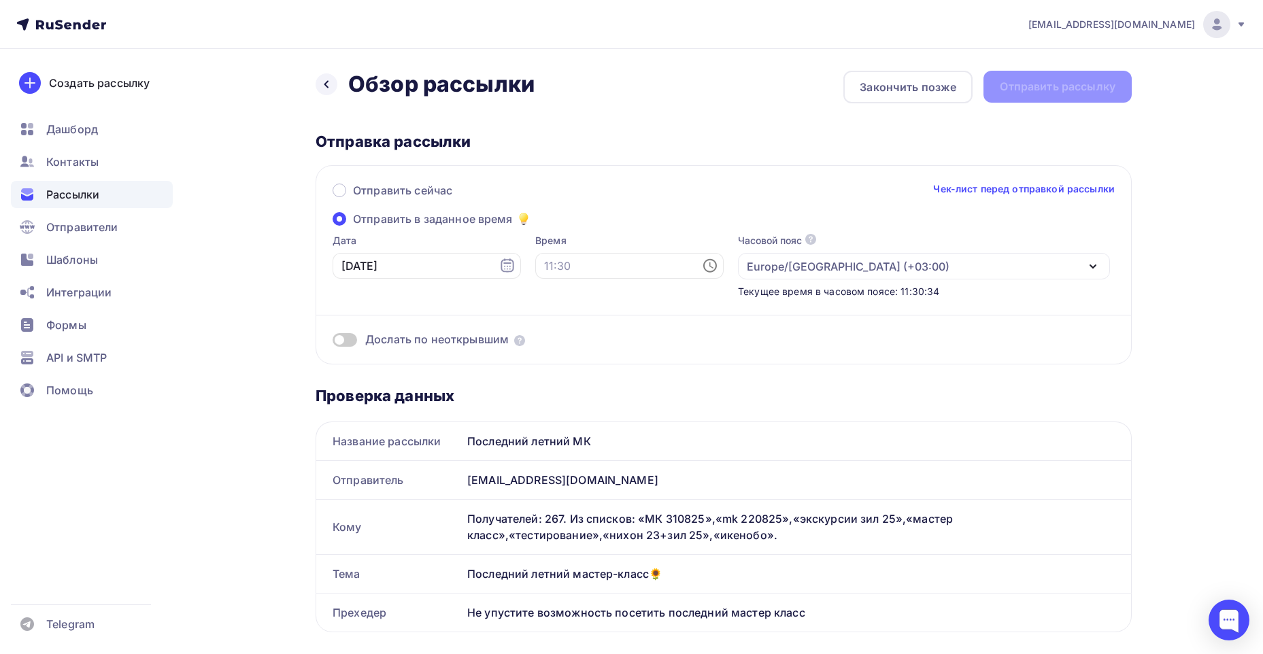
click at [351, 337] on span at bounding box center [345, 340] width 24 height 14
click at [333, 342] on input "checkbox" at bounding box center [333, 342] width 0 height 0
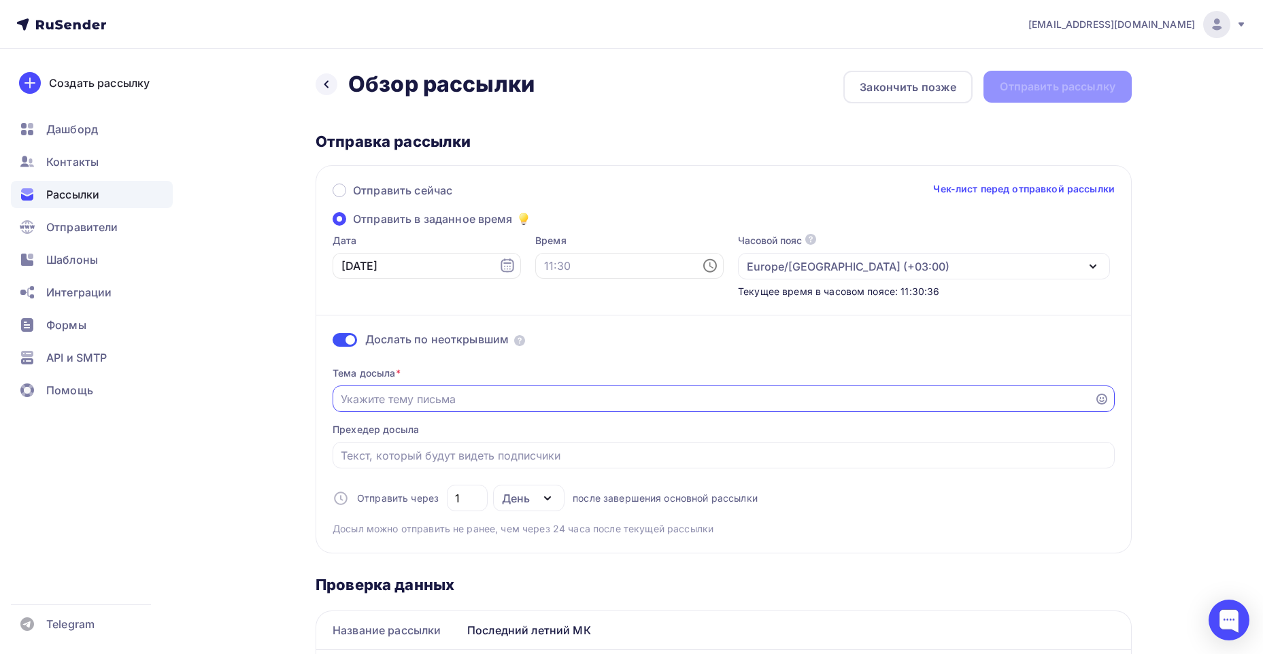
click at [469, 399] on input "Отправить в заданное время" at bounding box center [714, 399] width 746 height 16
type input "Мастер класс"
click at [471, 457] on input "Отправить в заданное время" at bounding box center [724, 455] width 766 height 16
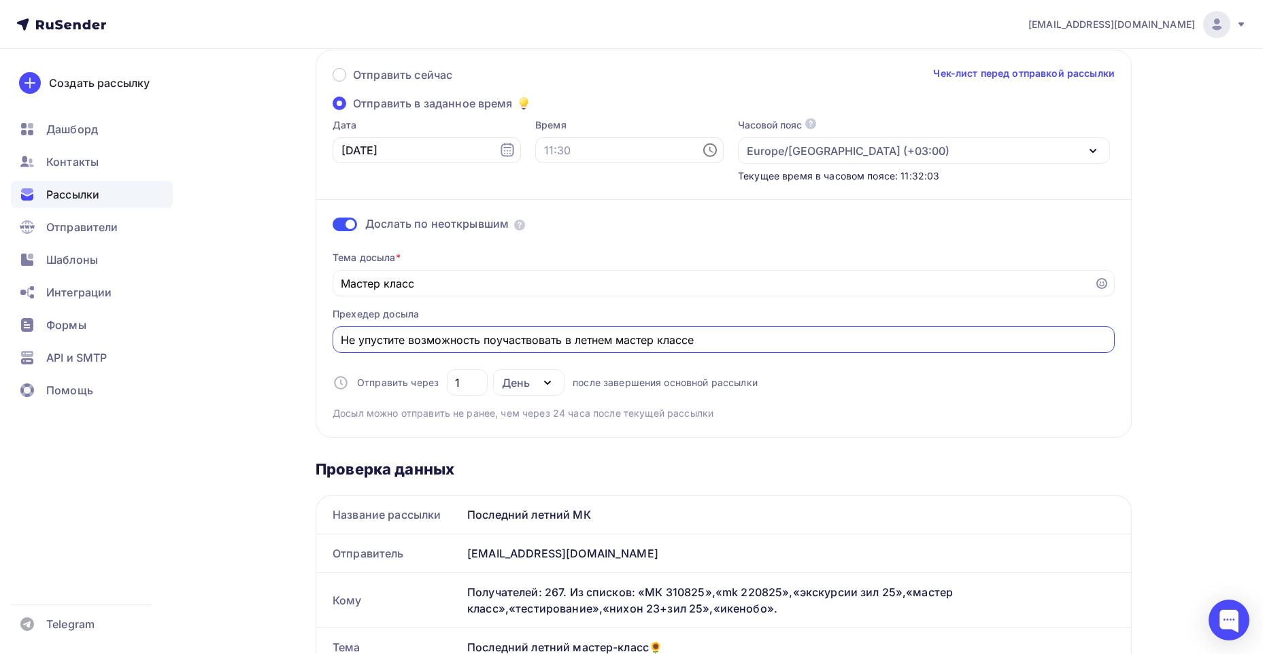
scroll to position [113, 0]
type input "Не упустите возможность поучаствовать в летнем мастер классе"
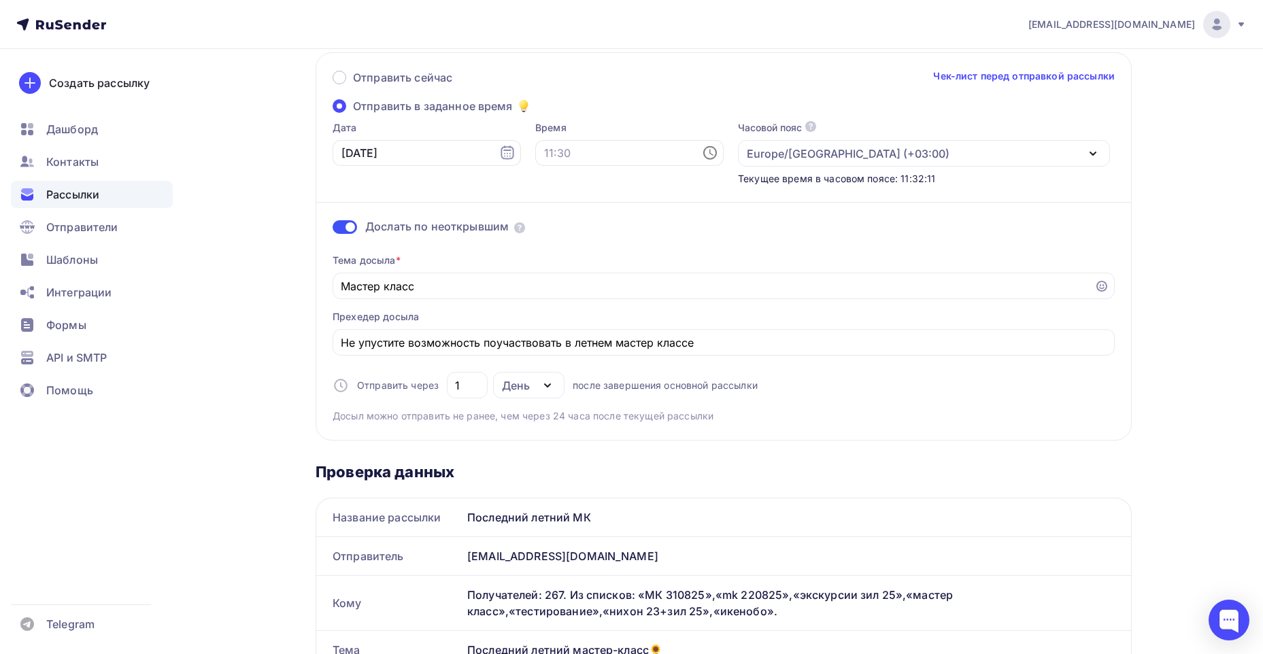
click at [702, 154] on icon at bounding box center [710, 153] width 16 height 16
click at [551, 305] on li "06" at bounding box center [554, 309] width 70 height 22
type input "06:00"
click at [549, 180] on li "06" at bounding box center [554, 178] width 70 height 22
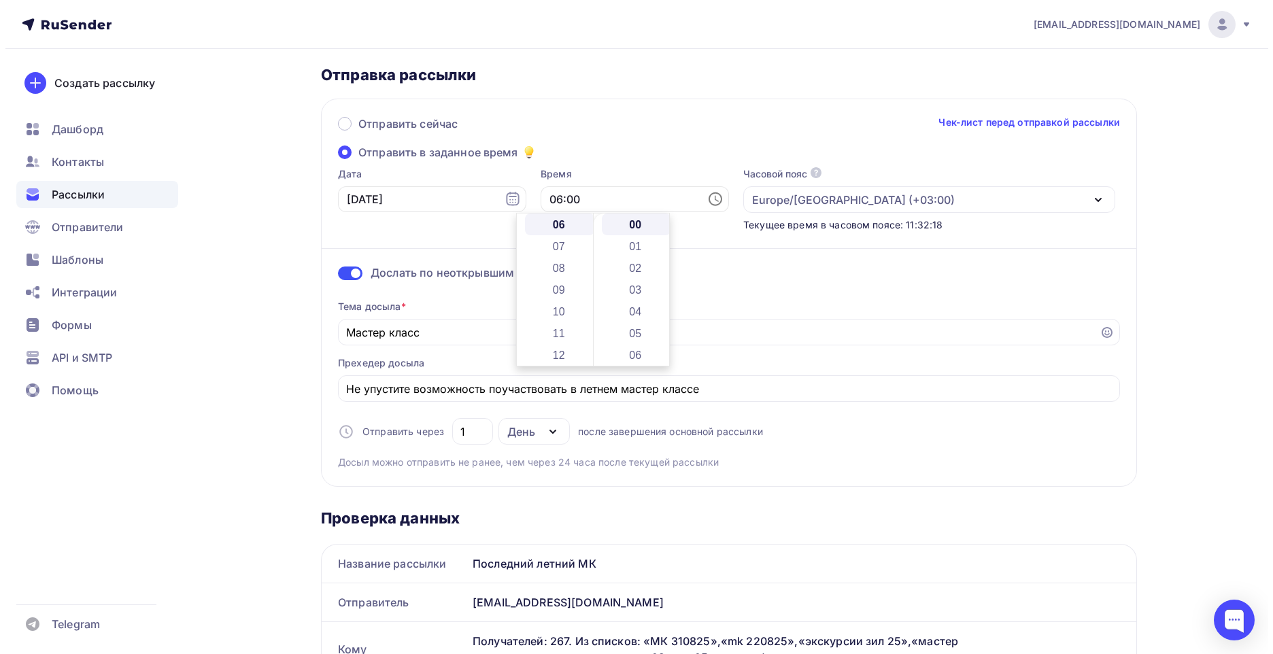
scroll to position [0, 0]
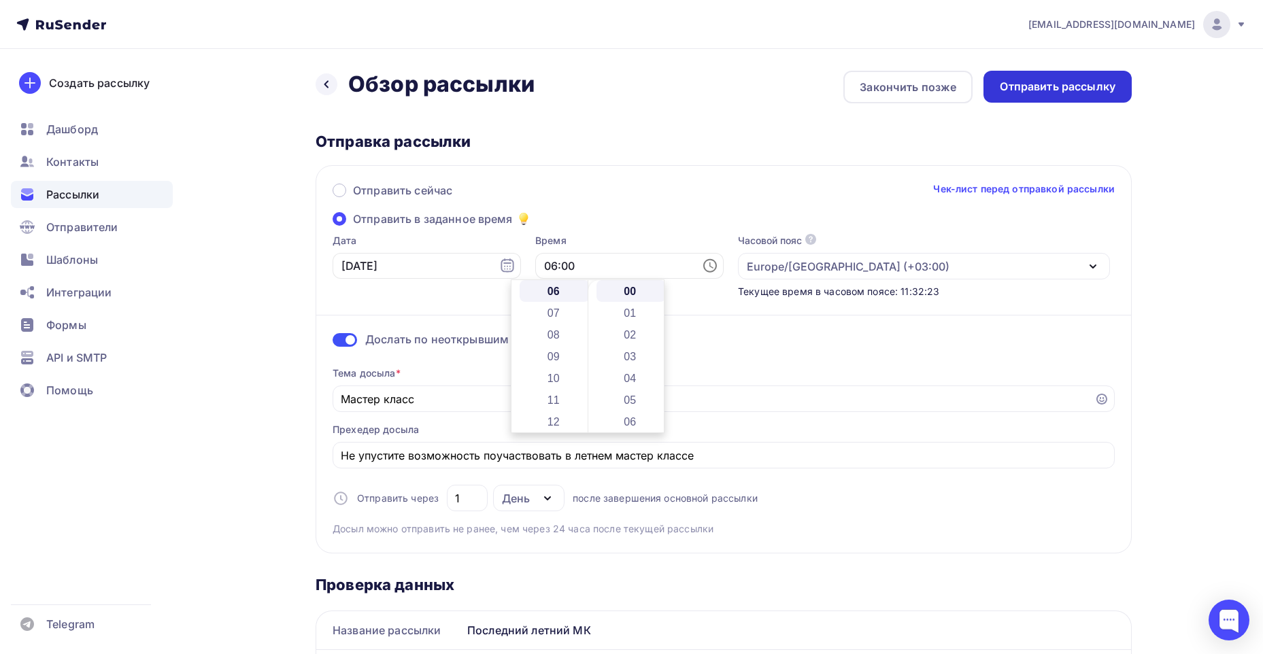
click at [1059, 88] on div "Отправить рассылку" at bounding box center [1058, 87] width 116 height 16
